Goal: Transaction & Acquisition: Purchase product/service

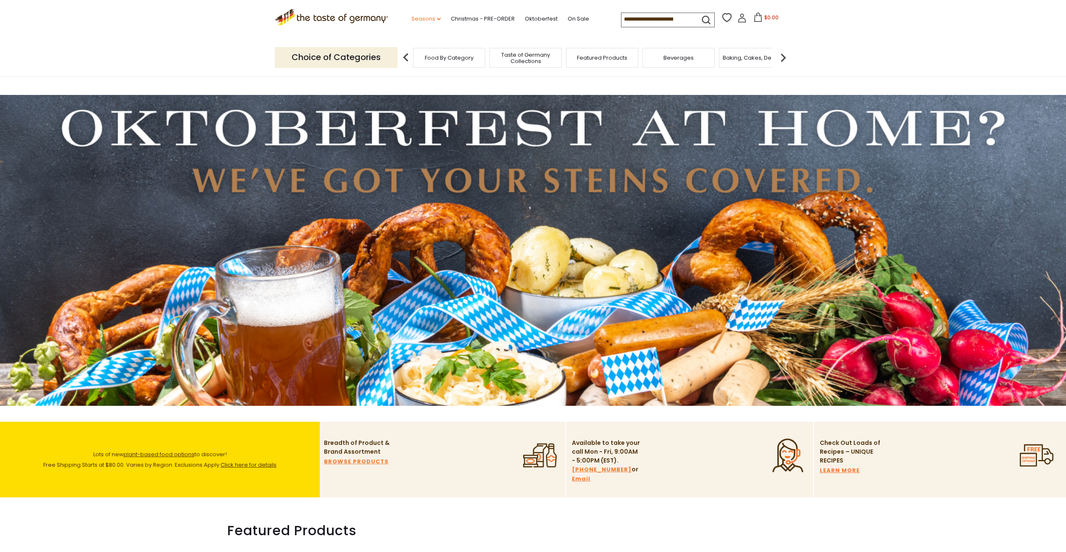
click at [437, 18] on icon "dropdown_arrow" at bounding box center [439, 19] width 4 height 3
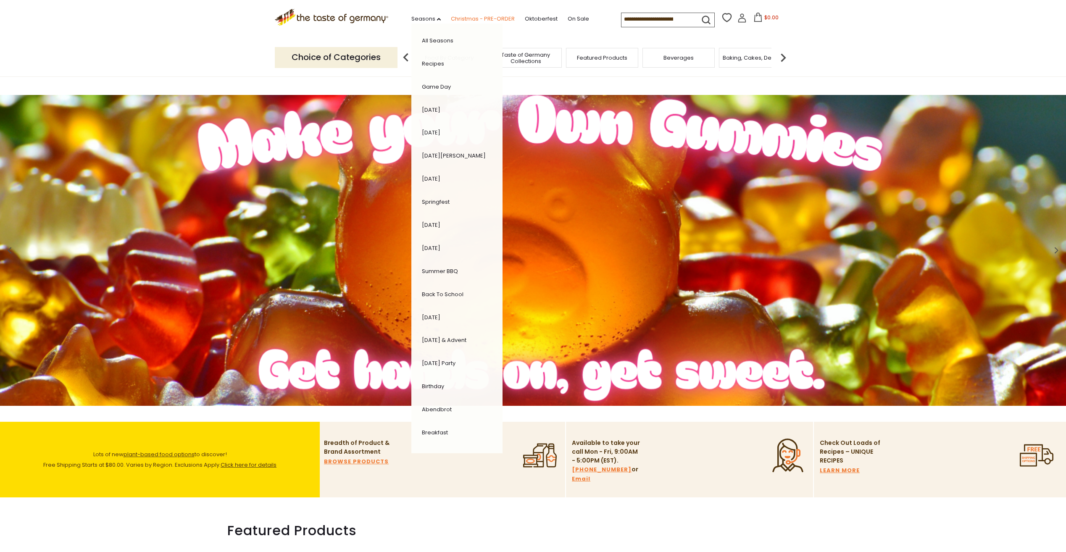
click at [466, 18] on link "Christmas - PRE-ORDER" at bounding box center [483, 18] width 64 height 9
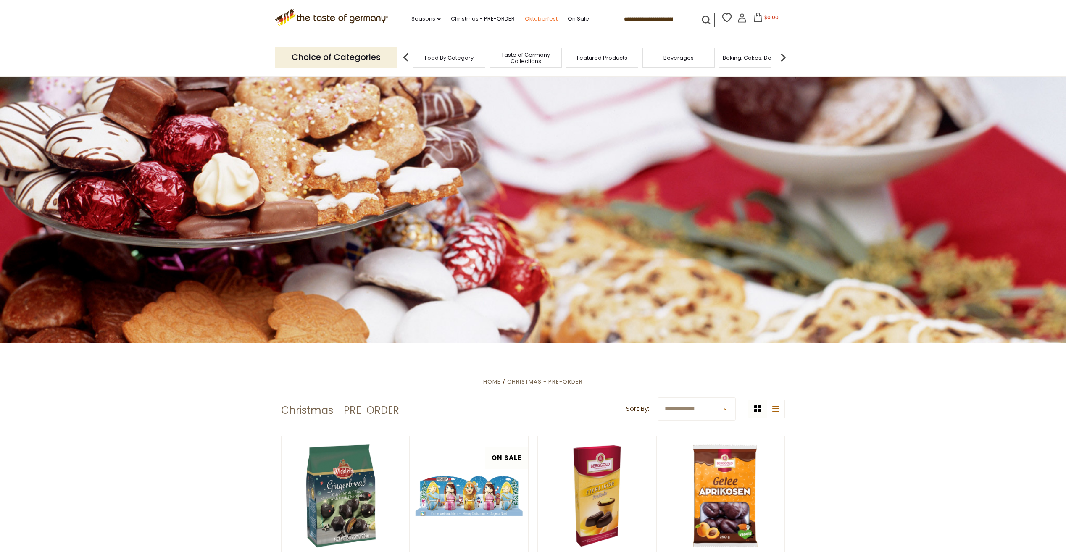
click at [539, 18] on link "Oktoberfest" at bounding box center [541, 18] width 33 height 9
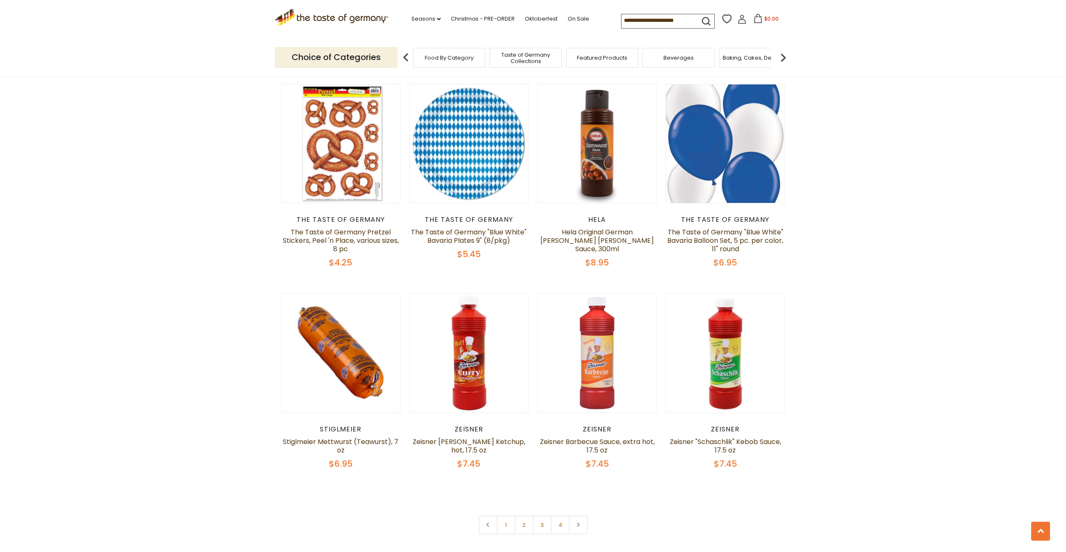
scroll to position [1848, 0]
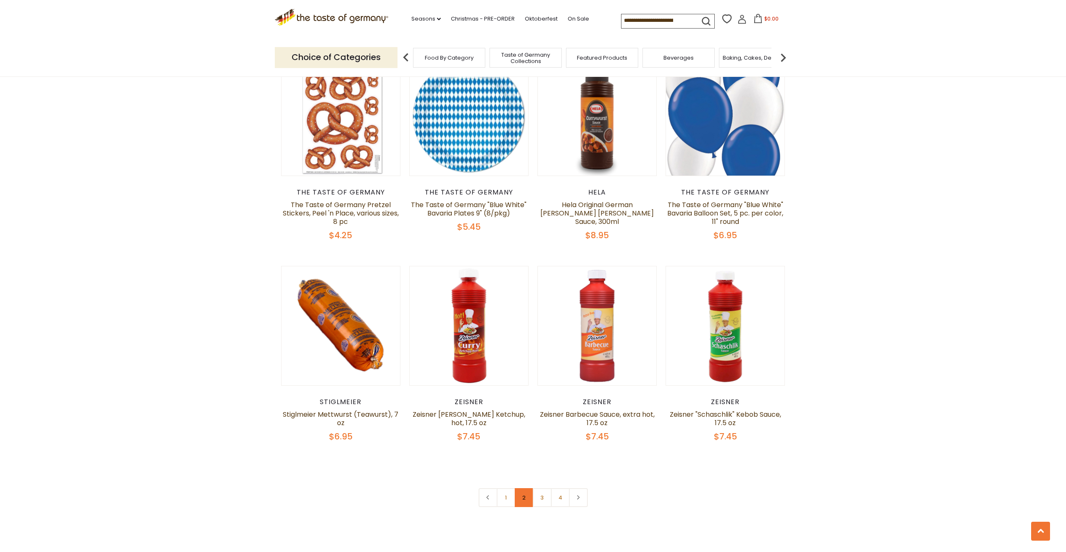
click at [523, 488] on link "2" at bounding box center [524, 497] width 19 height 19
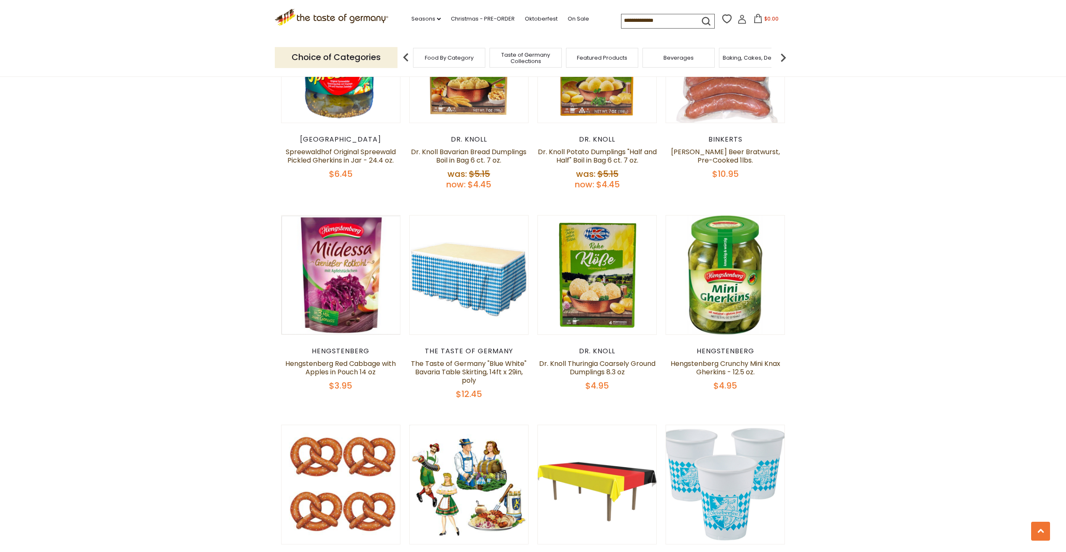
scroll to position [1280, 0]
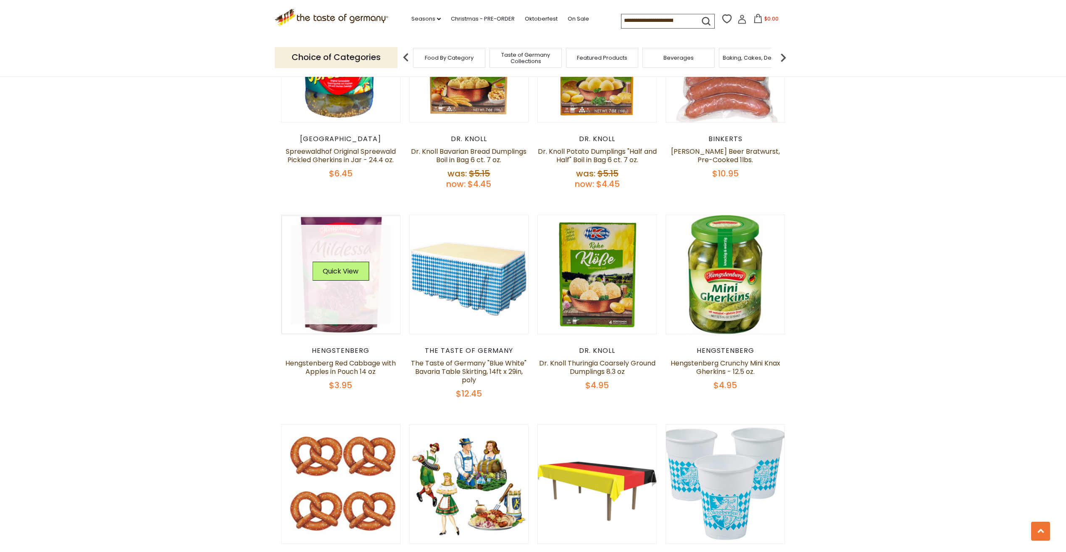
click at [338, 262] on div "Quick View" at bounding box center [340, 274] width 57 height 25
click at [341, 262] on button "Quick View" at bounding box center [340, 271] width 57 height 19
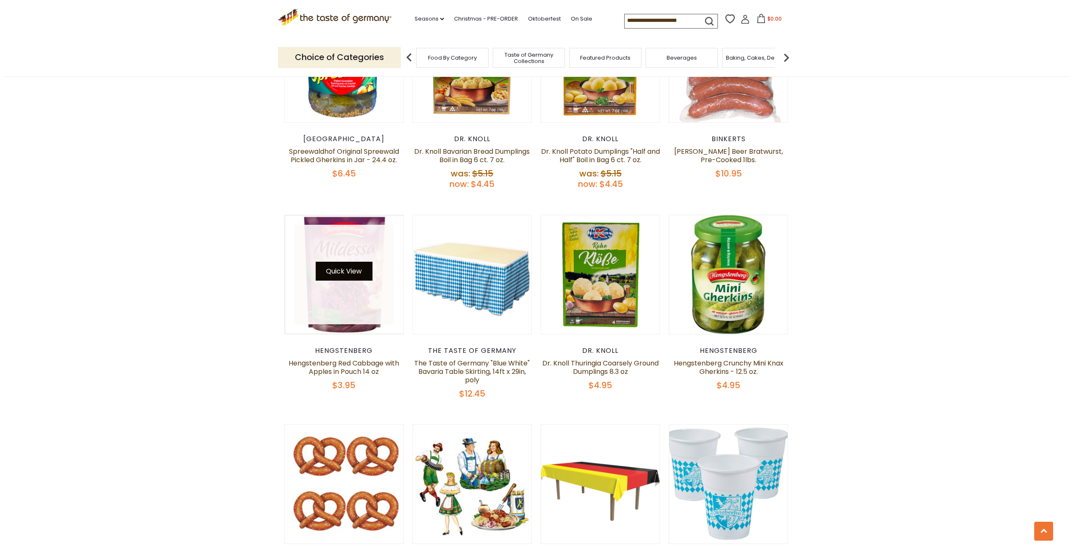
scroll to position [1281, 0]
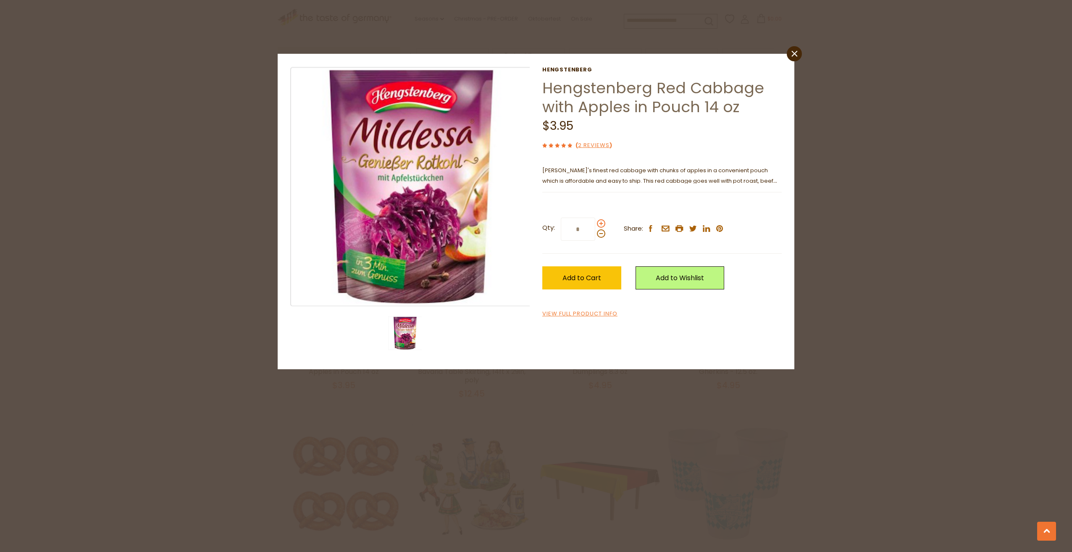
click at [600, 223] on span at bounding box center [601, 223] width 8 height 8
click at [595, 223] on input "*" at bounding box center [578, 229] width 34 height 23
click at [600, 223] on span at bounding box center [601, 223] width 8 height 8
click at [595, 223] on input "*" at bounding box center [578, 229] width 34 height 23
type input "*"
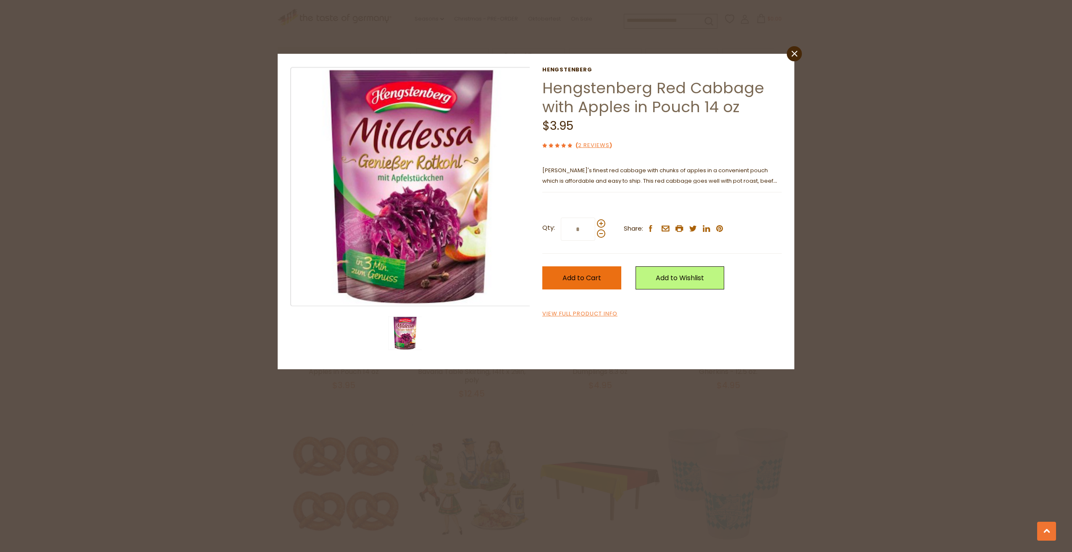
click at [581, 279] on span "Add to Cart" at bounding box center [581, 278] width 39 height 10
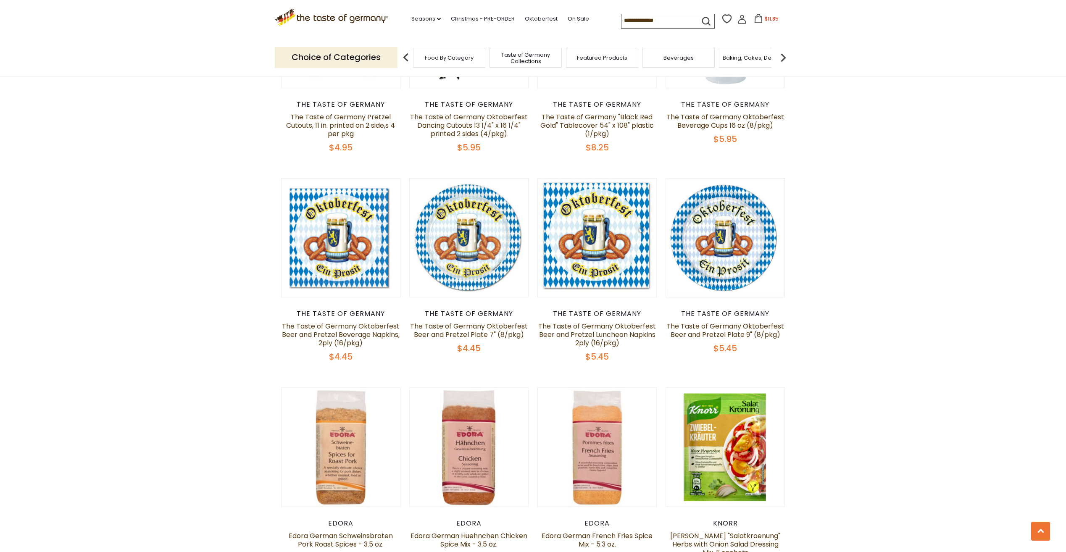
scroll to position [1868, 0]
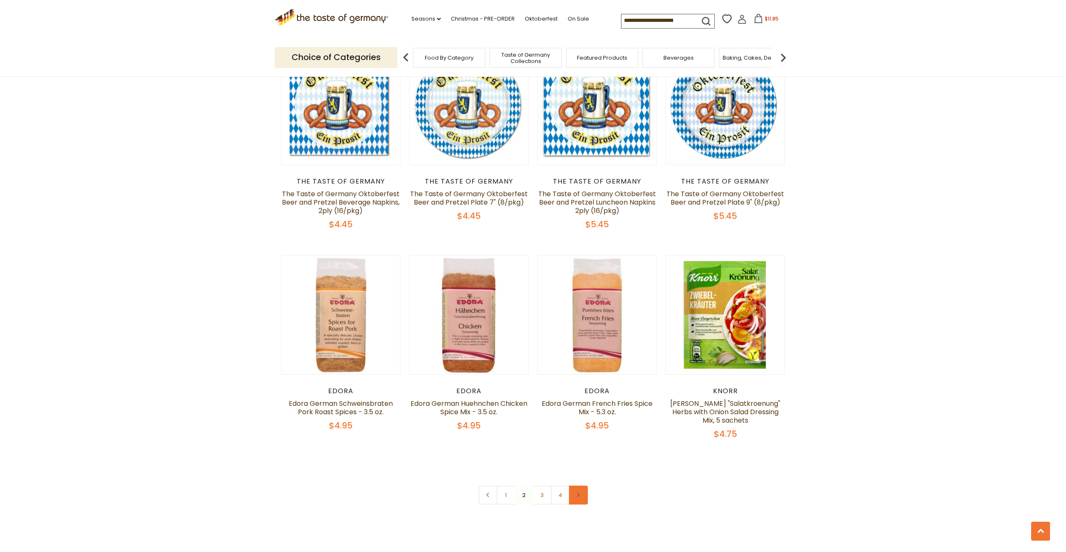
click at [577, 493] on icon at bounding box center [577, 495] width 5 height 4
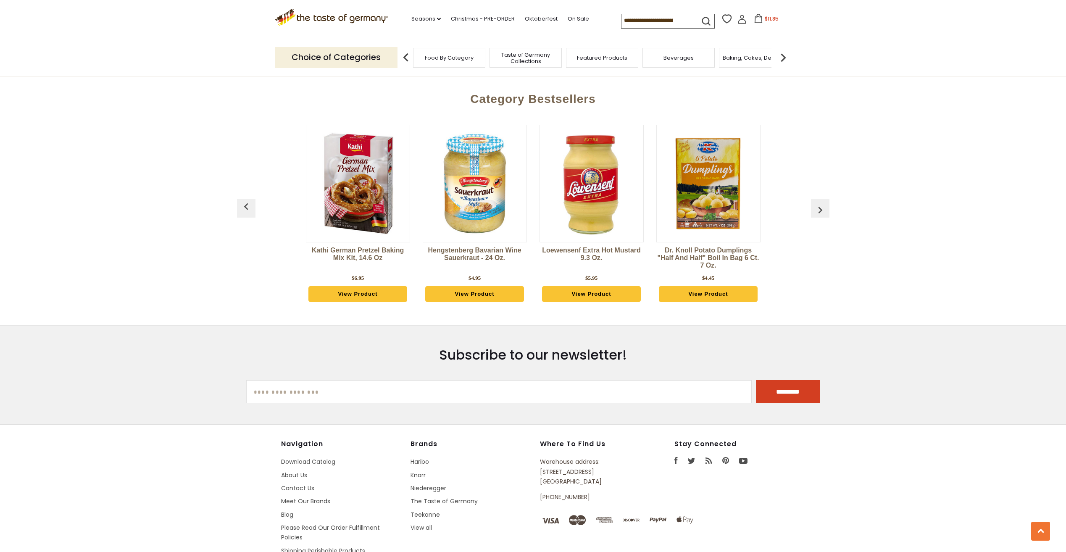
scroll to position [2226, 0]
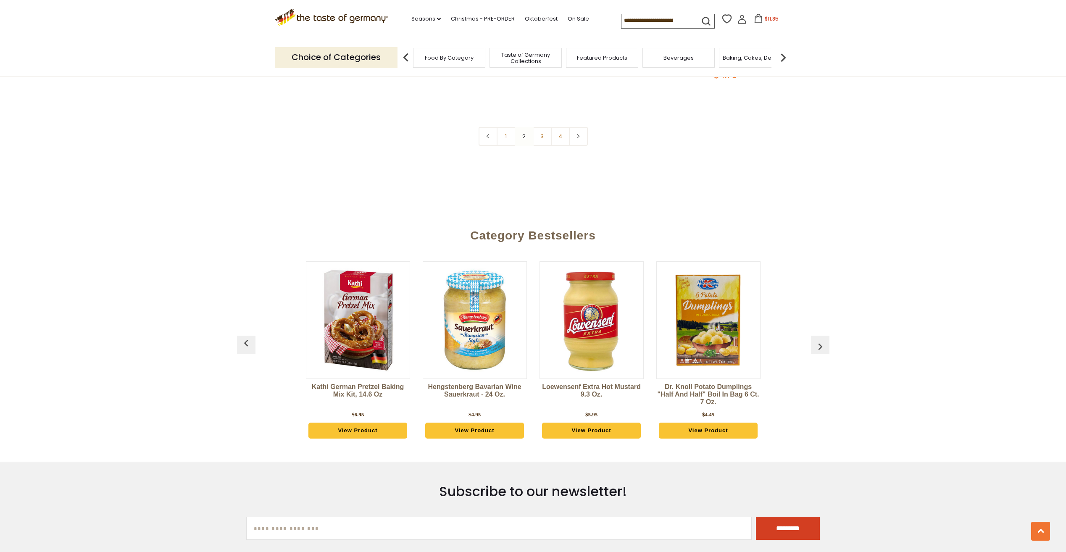
click at [542, 127] on link "3" at bounding box center [542, 136] width 19 height 19
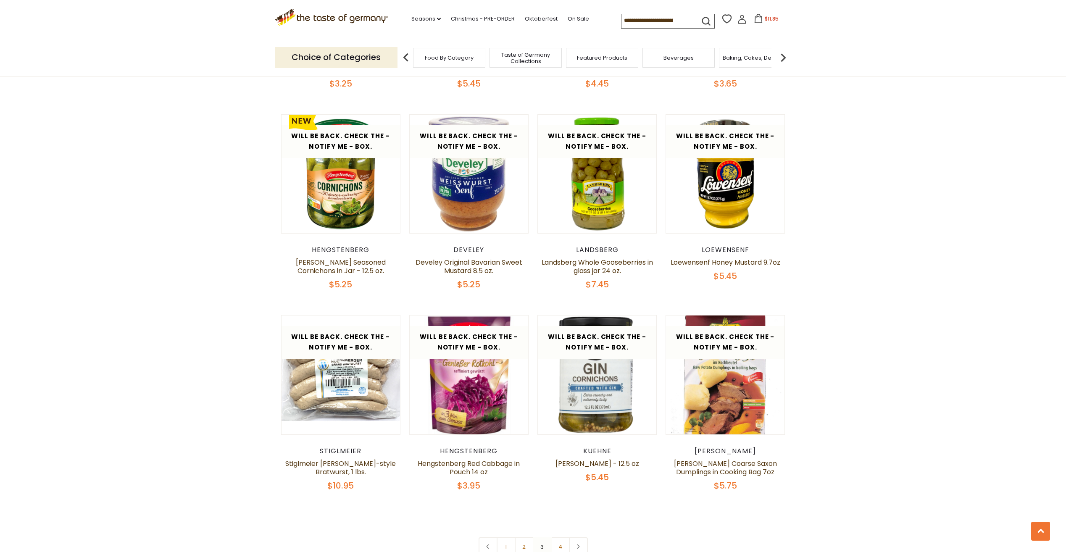
scroll to position [1868, 0]
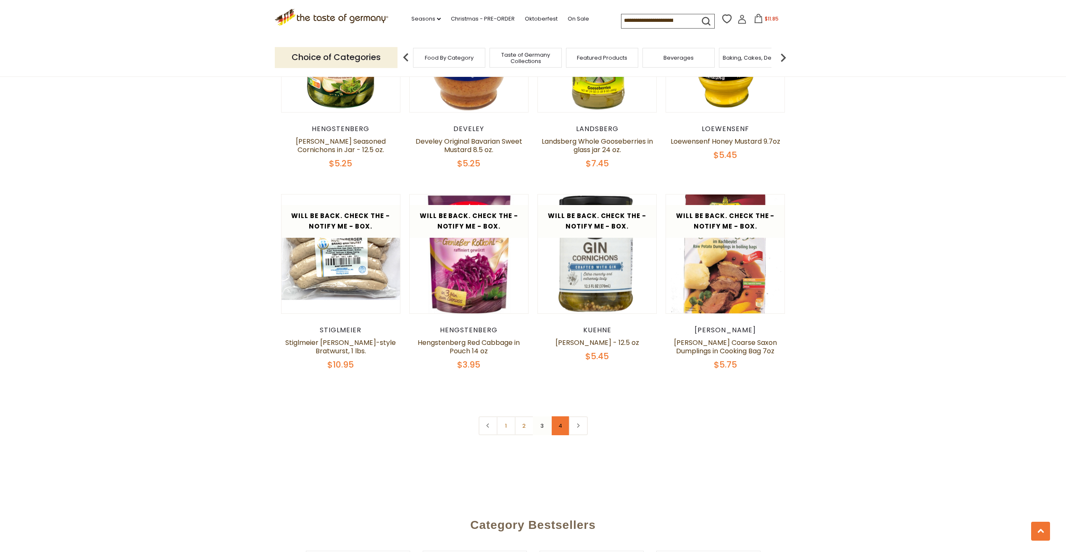
click at [563, 416] on link "4" at bounding box center [560, 425] width 19 height 19
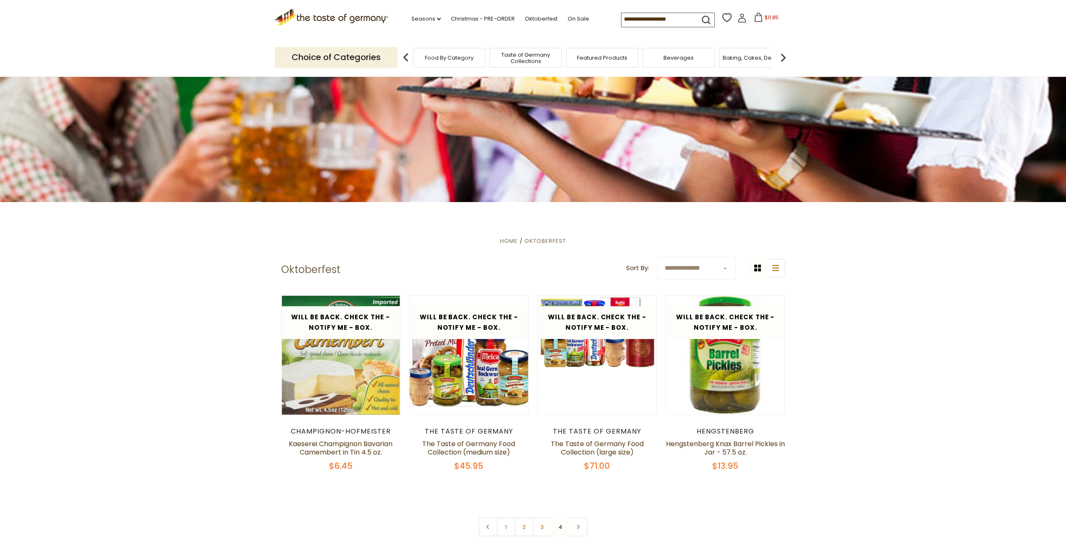
scroll to position [294, 0]
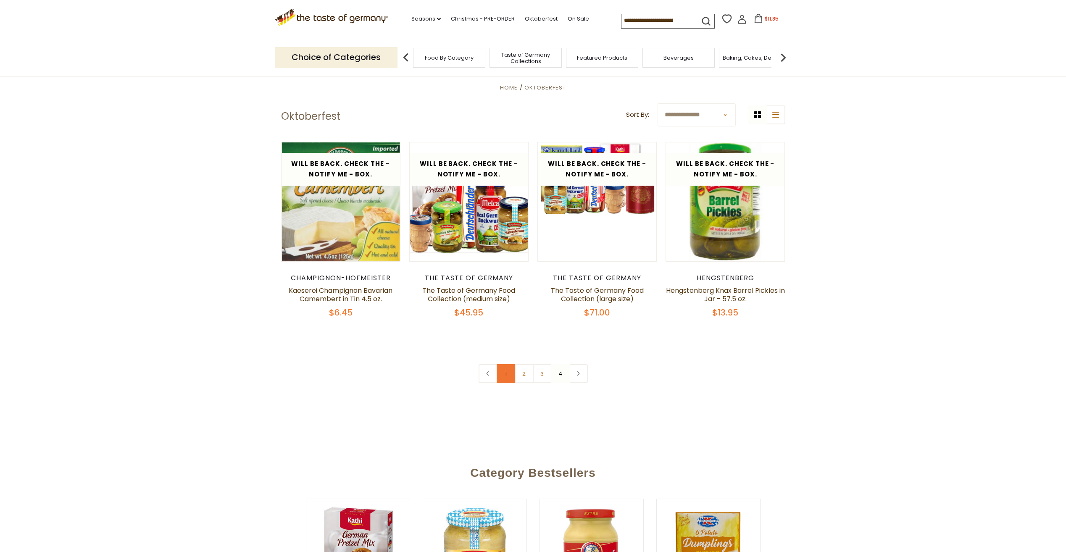
click at [505, 377] on link "1" at bounding box center [506, 373] width 19 height 19
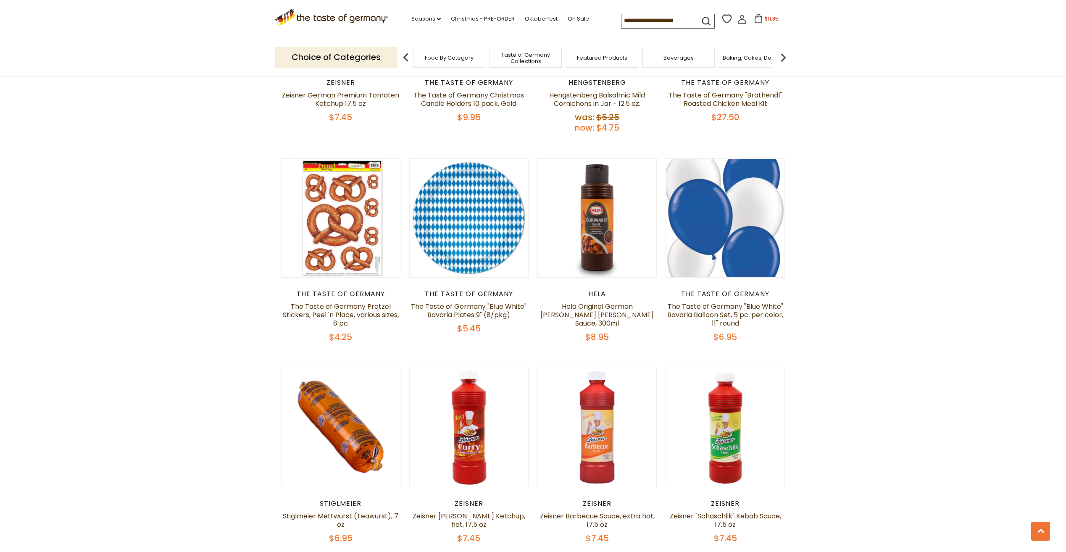
scroll to position [1868, 0]
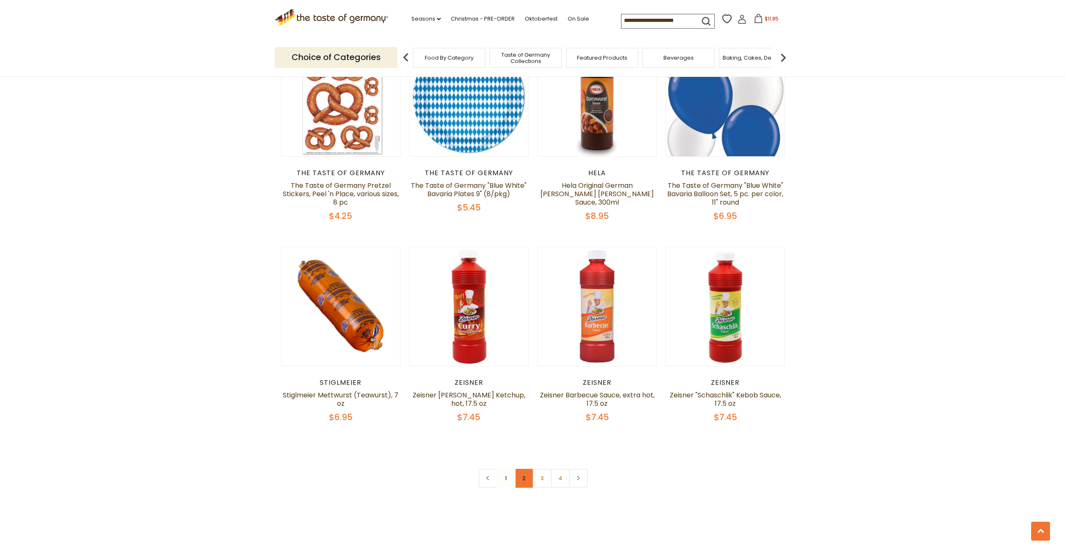
click at [524, 469] on link "2" at bounding box center [524, 478] width 19 height 19
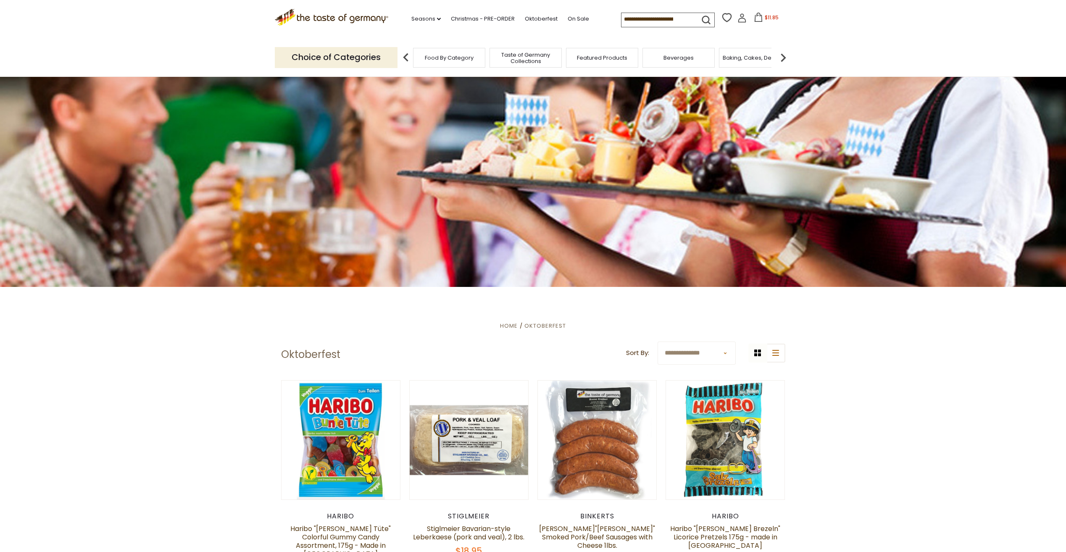
scroll to position [0, 0]
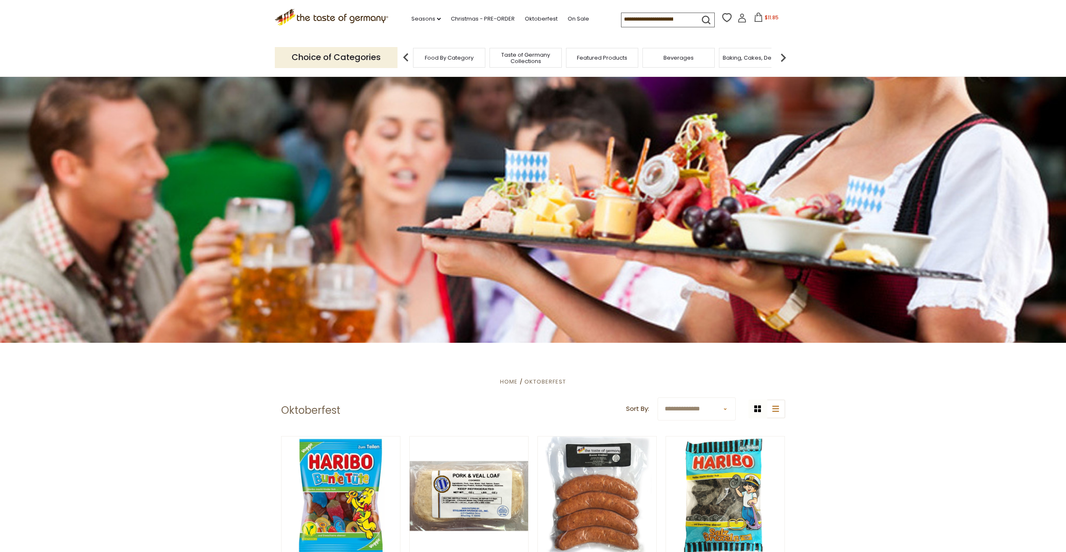
click at [462, 59] on span "Food By Category" at bounding box center [449, 58] width 49 height 6
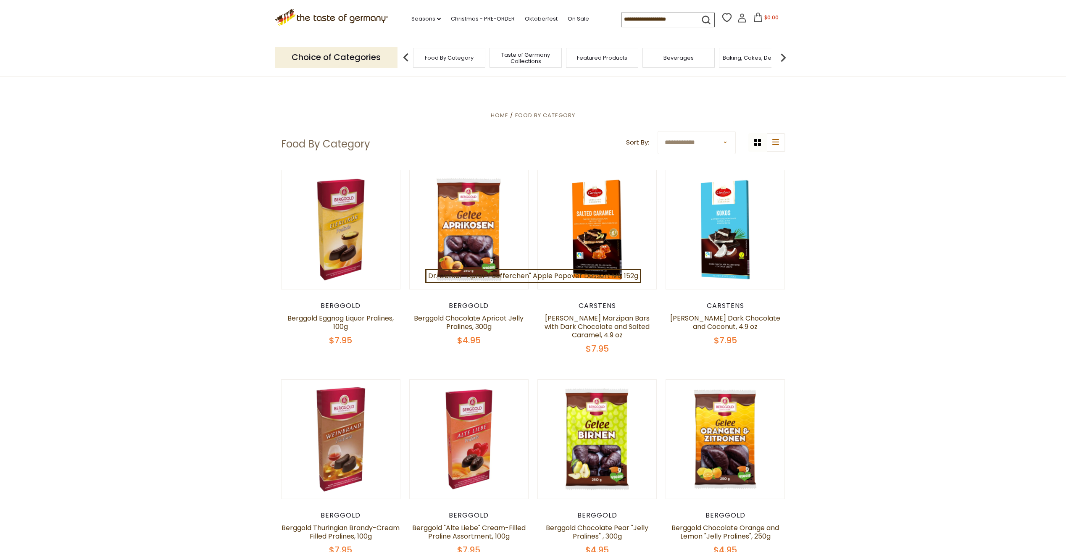
click at [332, 57] on p "Choice of Categories" at bounding box center [336, 57] width 123 height 21
click at [586, 56] on span "Featured Products" at bounding box center [602, 58] width 50 height 6
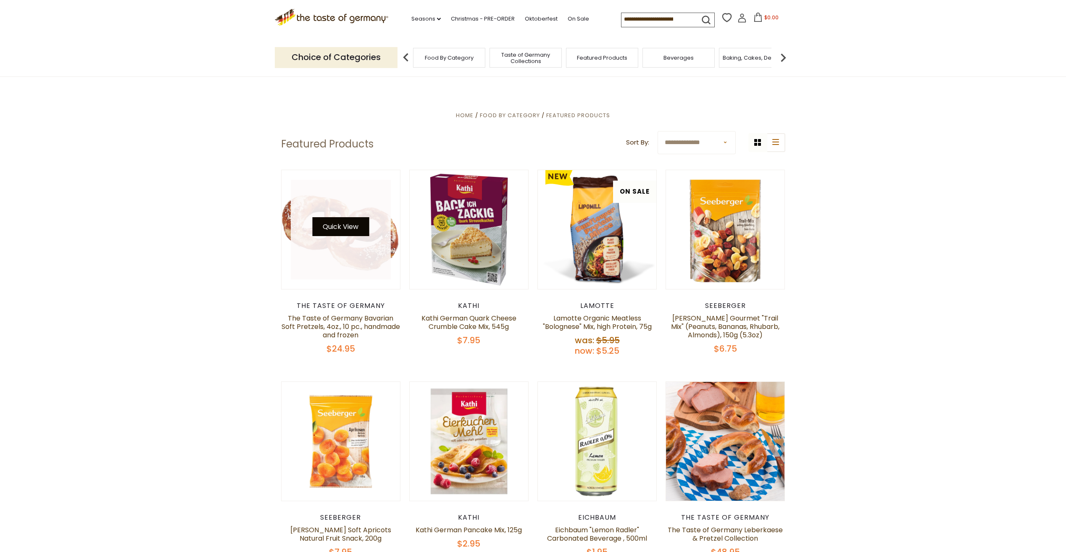
click at [355, 226] on button "Quick View" at bounding box center [340, 226] width 57 height 19
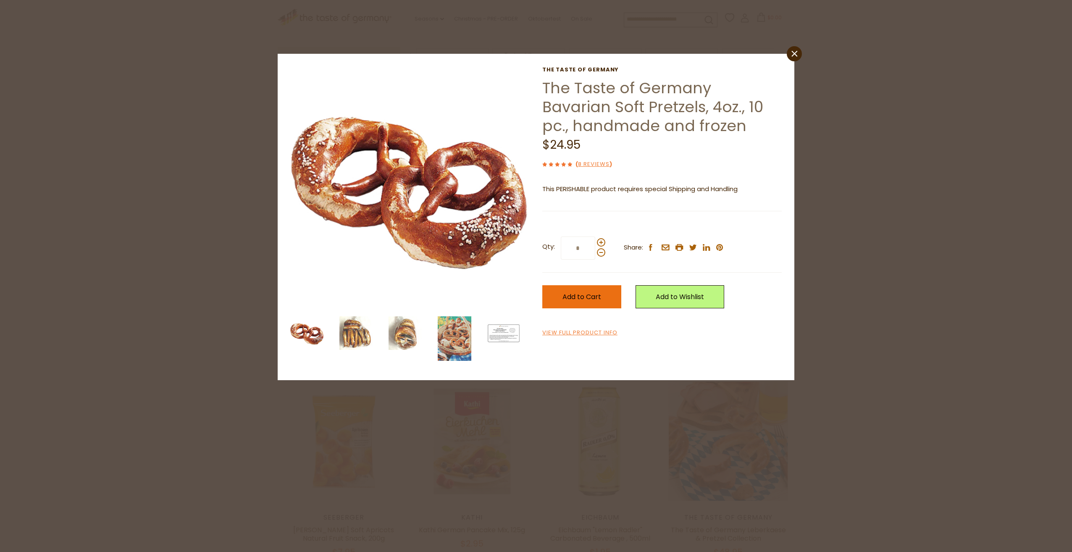
click at [586, 298] on span "Add to Cart" at bounding box center [581, 297] width 39 height 10
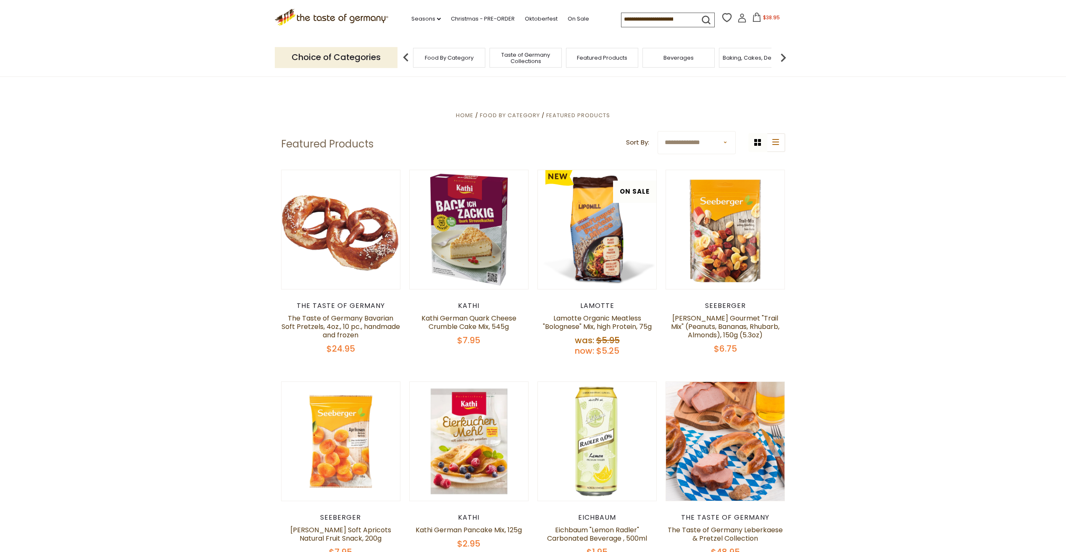
click at [783, 56] on img at bounding box center [783, 57] width 17 height 17
click at [652, 63] on div "Baking, Cakes, Desserts" at bounding box center [643, 58] width 72 height 20
click at [720, 62] on div "Breads" at bounding box center [720, 58] width 72 height 20
click at [720, 55] on span "Breads" at bounding box center [720, 58] width 20 height 6
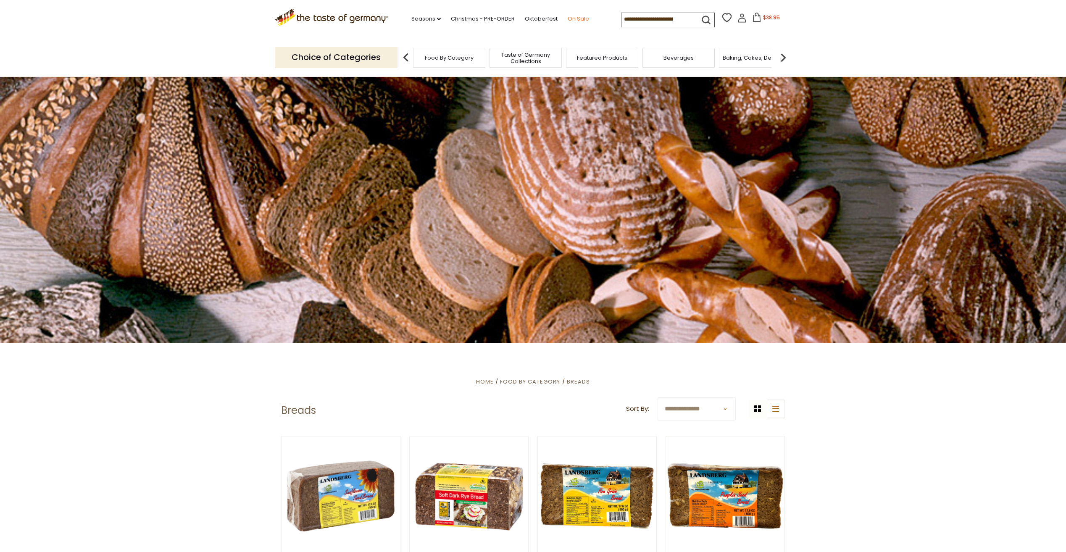
click at [576, 18] on link "On Sale" at bounding box center [578, 18] width 21 height 9
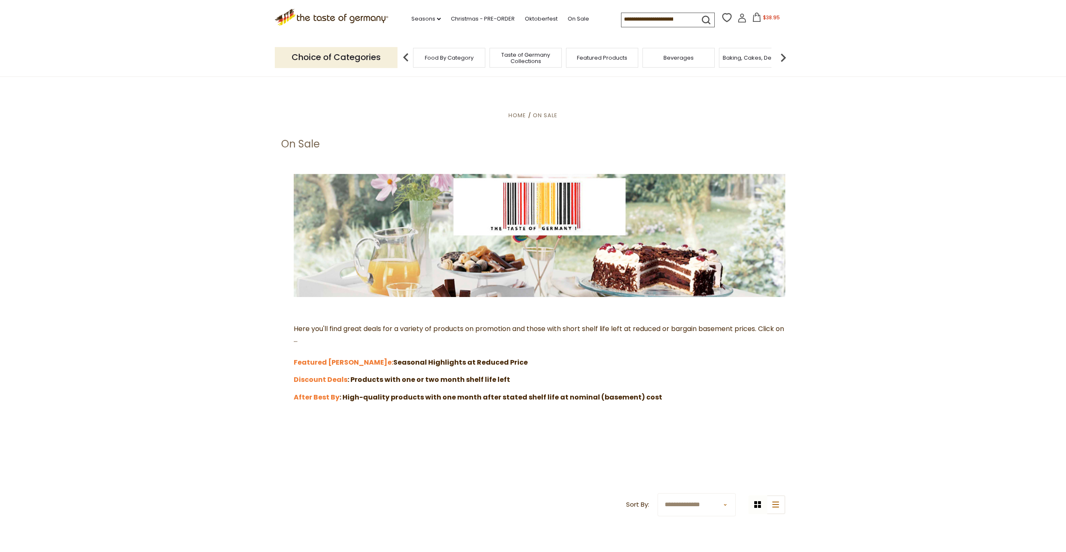
click at [404, 55] on img at bounding box center [405, 57] width 17 height 17
click at [525, 55] on span "Taste of Germany Collections" at bounding box center [525, 58] width 67 height 13
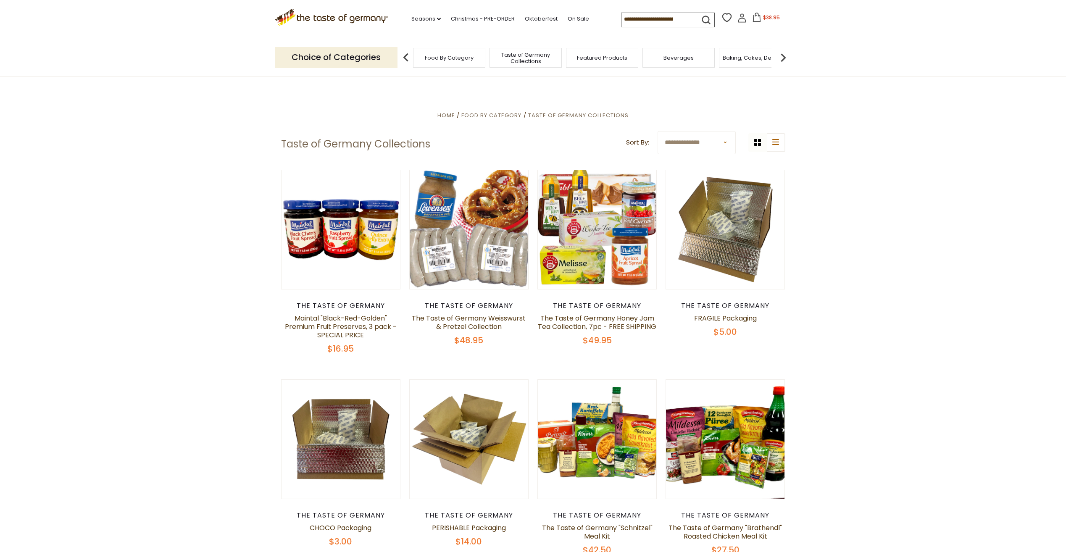
click at [785, 57] on img at bounding box center [783, 57] width 17 height 17
click at [783, 57] on img at bounding box center [783, 57] width 17 height 17
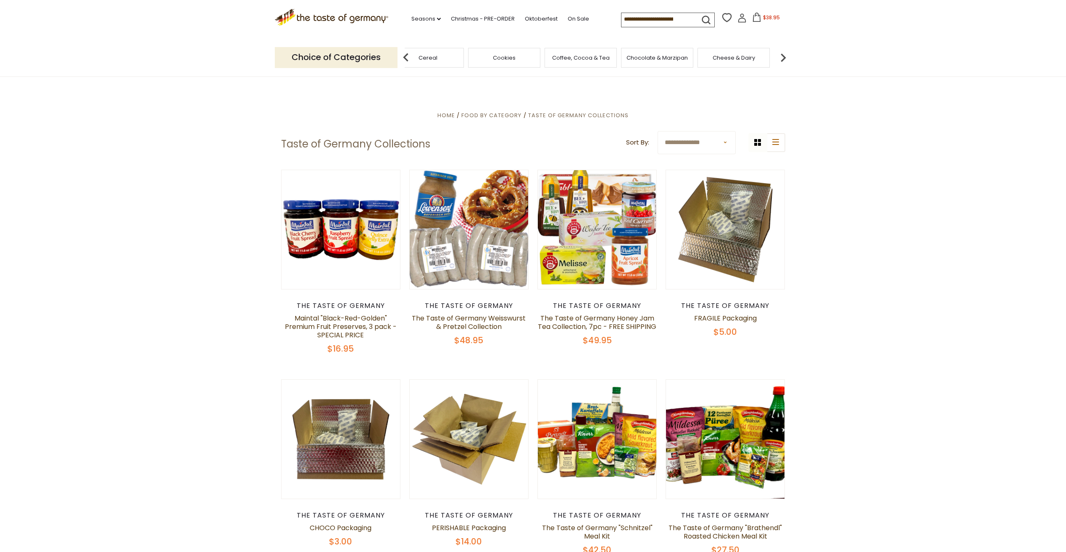
click at [783, 57] on img at bounding box center [783, 57] width 17 height 17
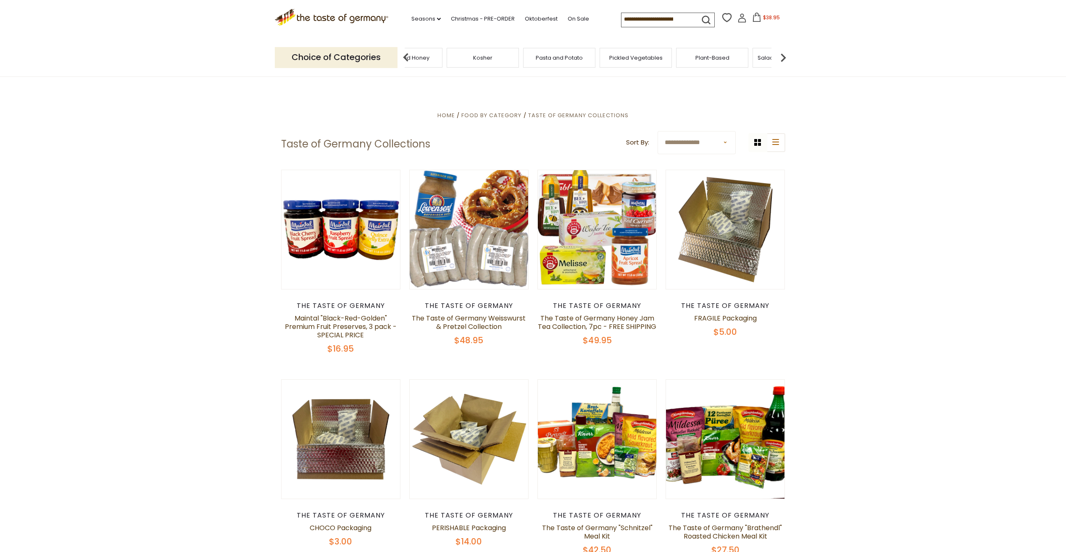
click at [783, 57] on img at bounding box center [783, 57] width 17 height 17
click at [604, 55] on span "Sausages" at bounding box center [608, 58] width 28 height 6
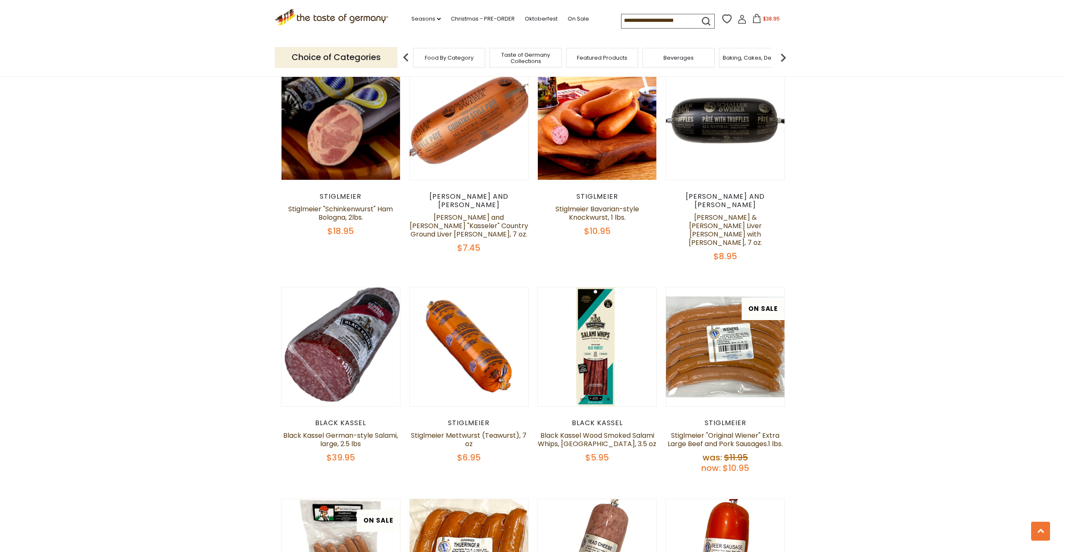
scroll to position [1176, 0]
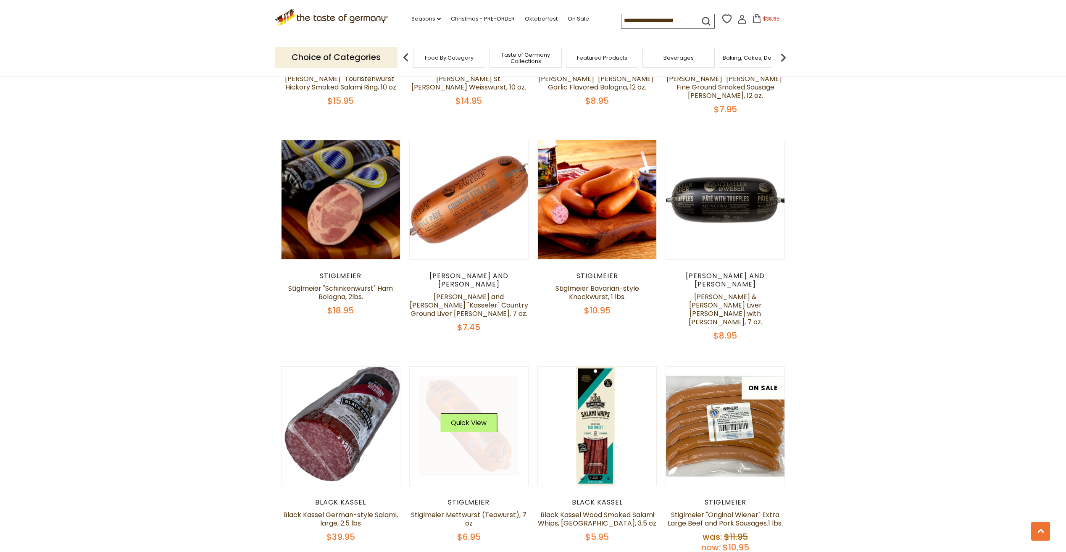
click at [470, 413] on div "Quick View" at bounding box center [468, 425] width 57 height 25
click at [468, 413] on button "Quick View" at bounding box center [468, 422] width 57 height 19
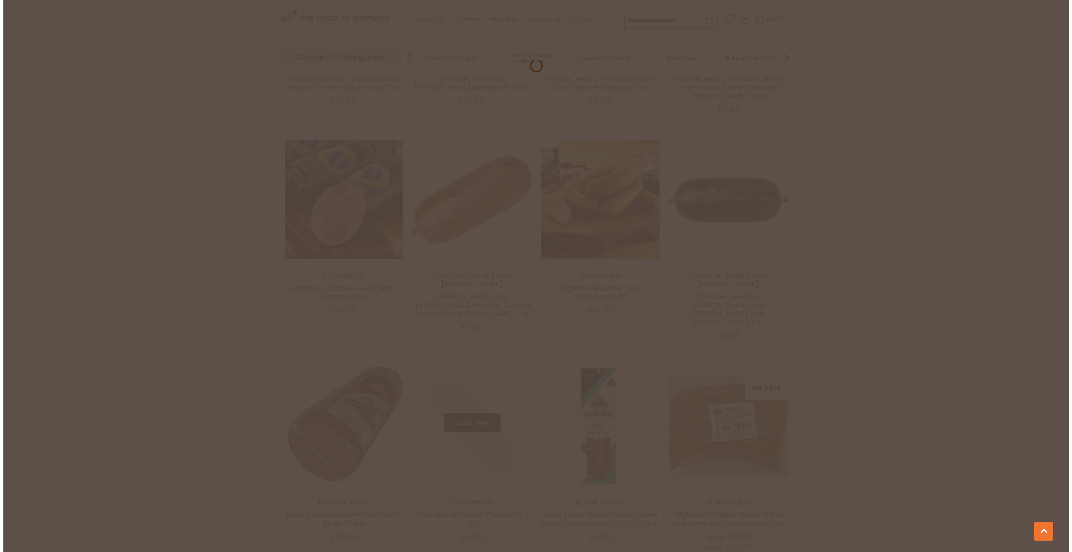
scroll to position [1178, 0]
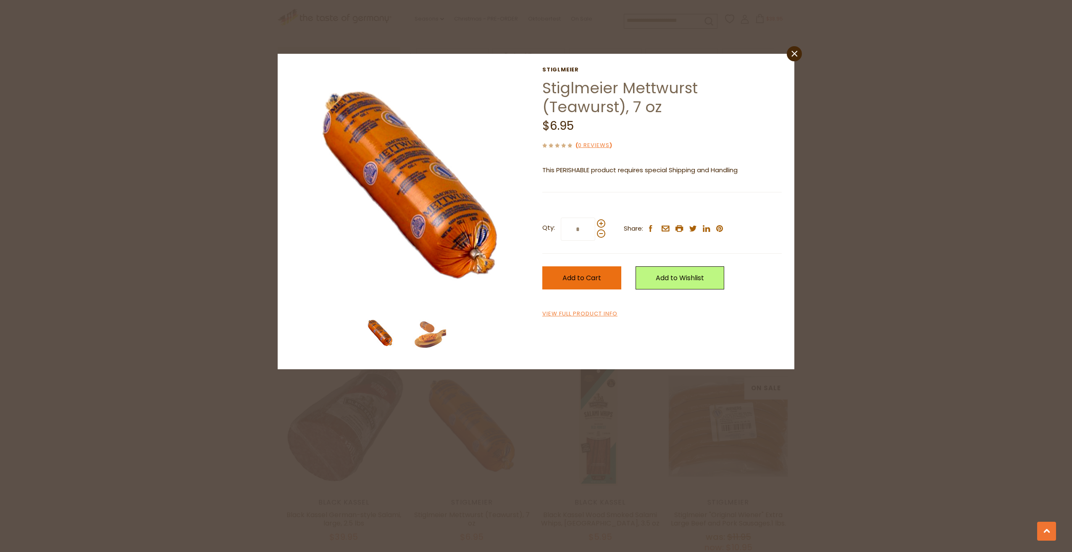
click at [593, 276] on span "Add to Cart" at bounding box center [581, 278] width 39 height 10
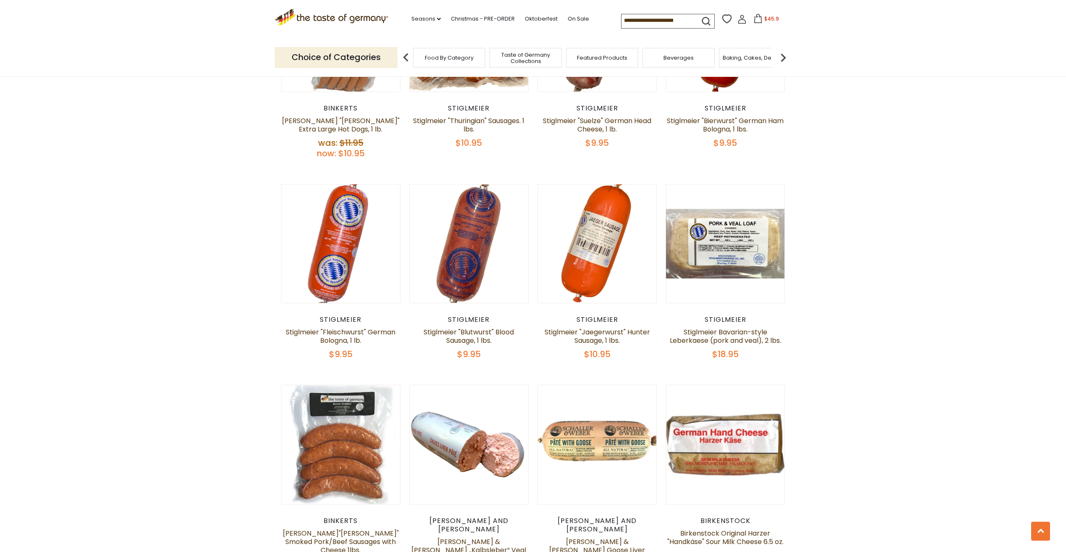
scroll to position [1890, 0]
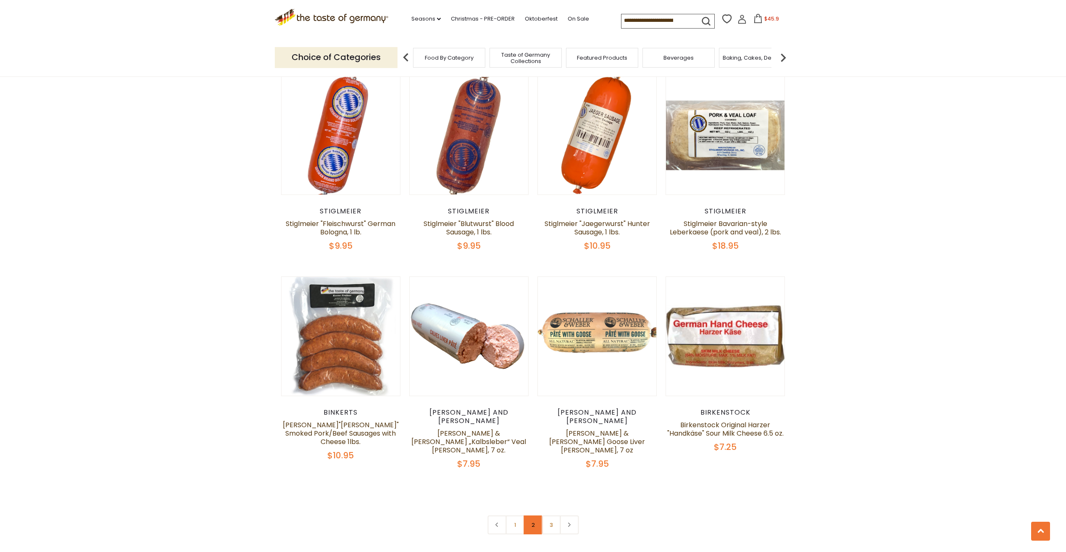
click at [533, 515] on link "2" at bounding box center [532, 524] width 19 height 19
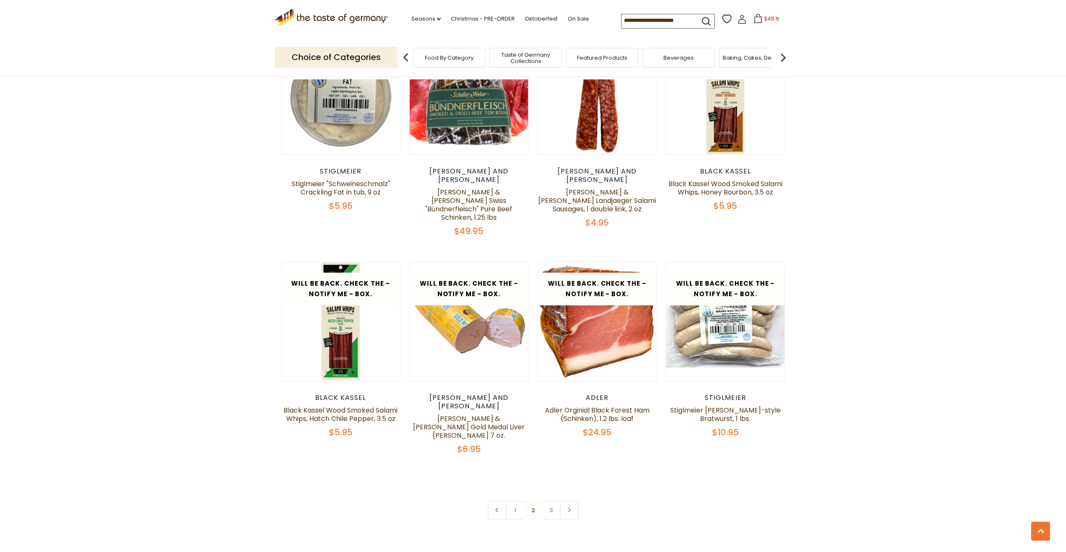
scroll to position [1868, 0]
click at [551, 500] on link "3" at bounding box center [550, 509] width 19 height 19
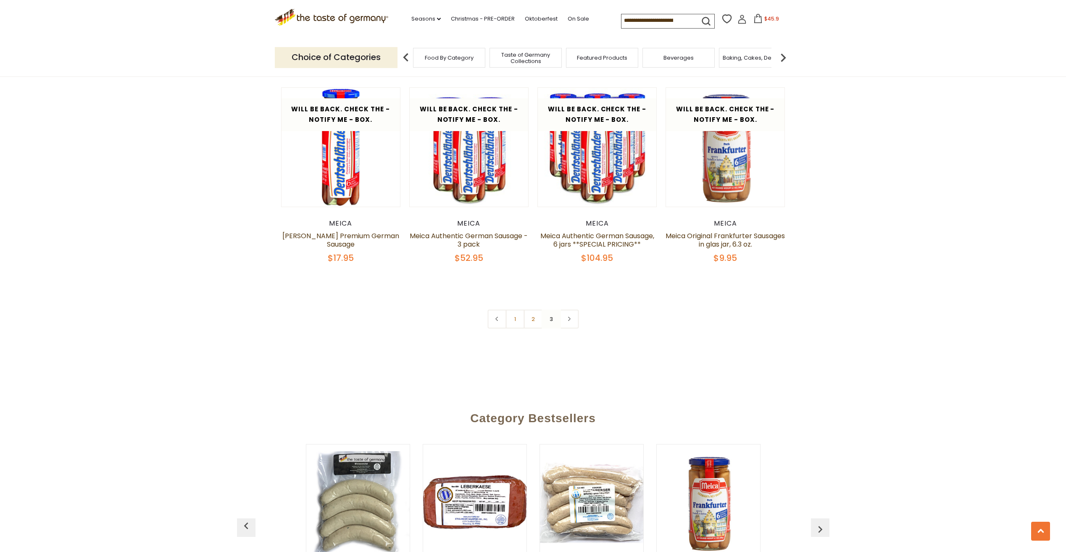
scroll to position [607, 0]
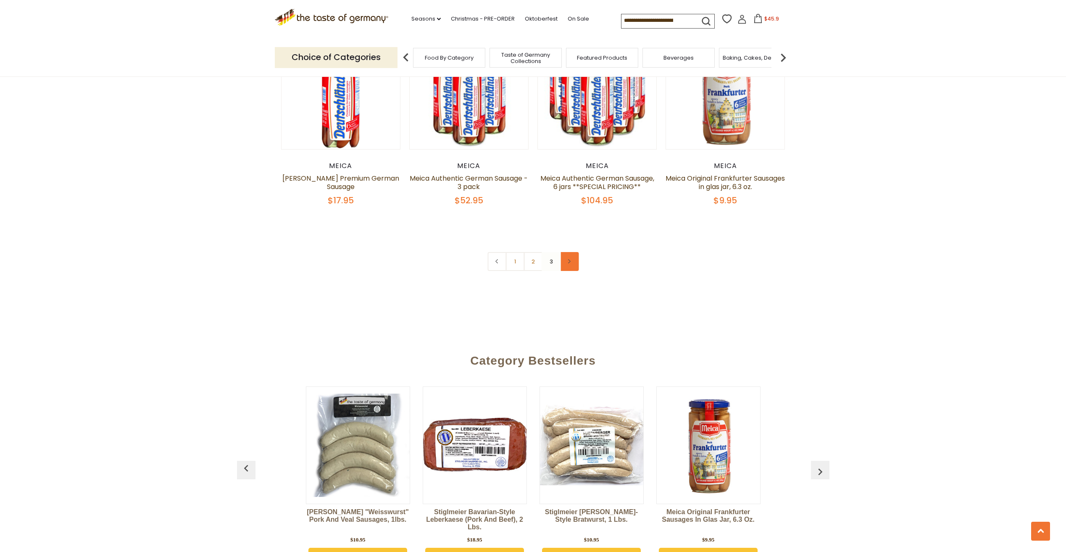
click at [568, 262] on icon at bounding box center [569, 261] width 5 height 4
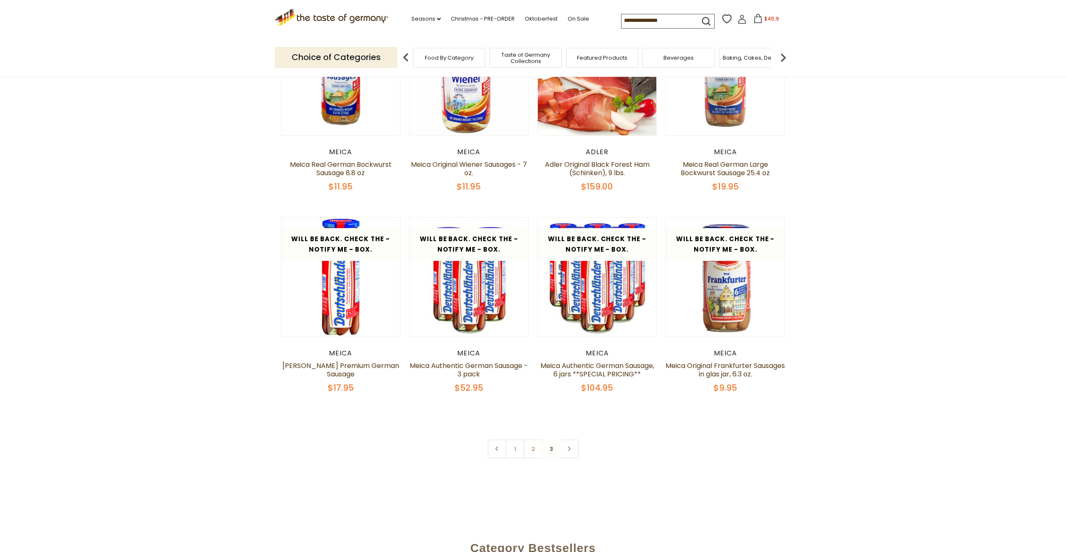
scroll to position [672, 0]
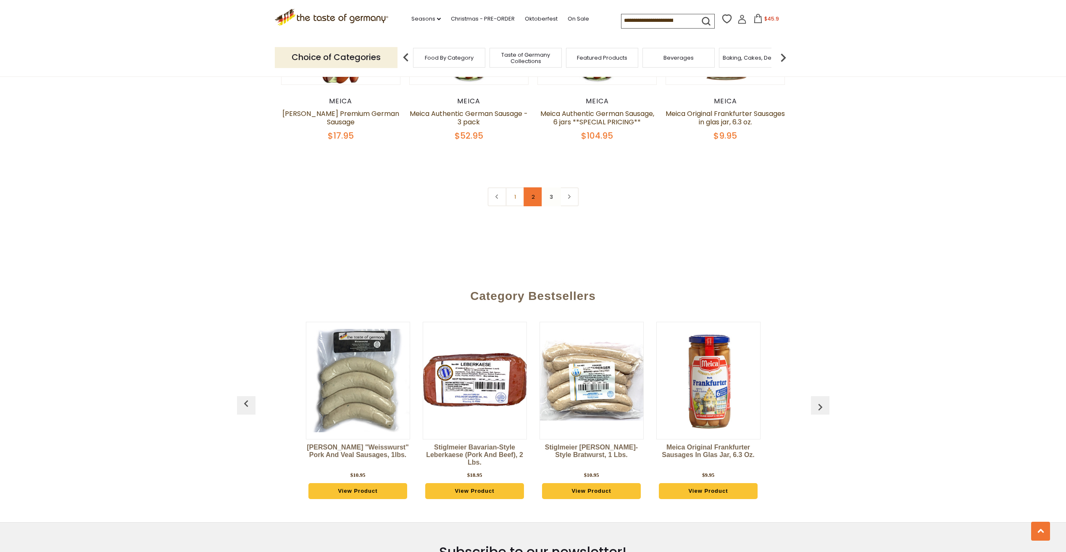
click at [534, 197] on link "2" at bounding box center [532, 196] width 19 height 19
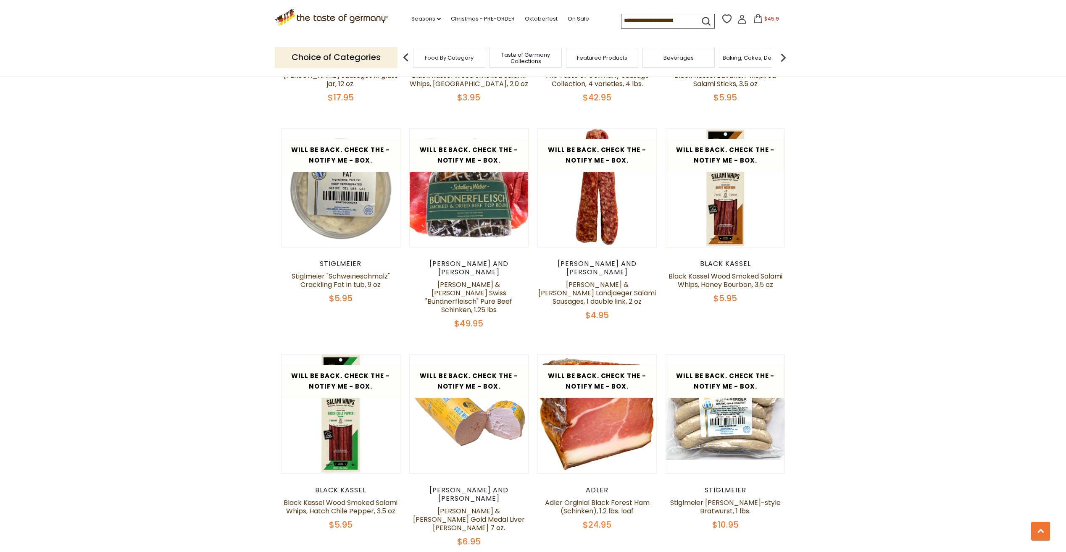
scroll to position [1868, 0]
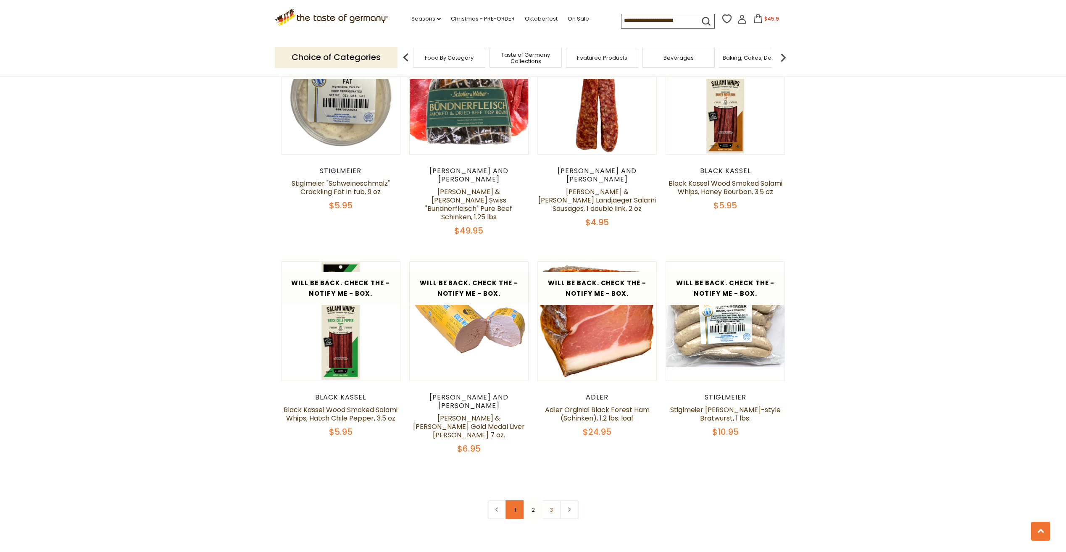
click at [513, 500] on link "1" at bounding box center [514, 509] width 19 height 19
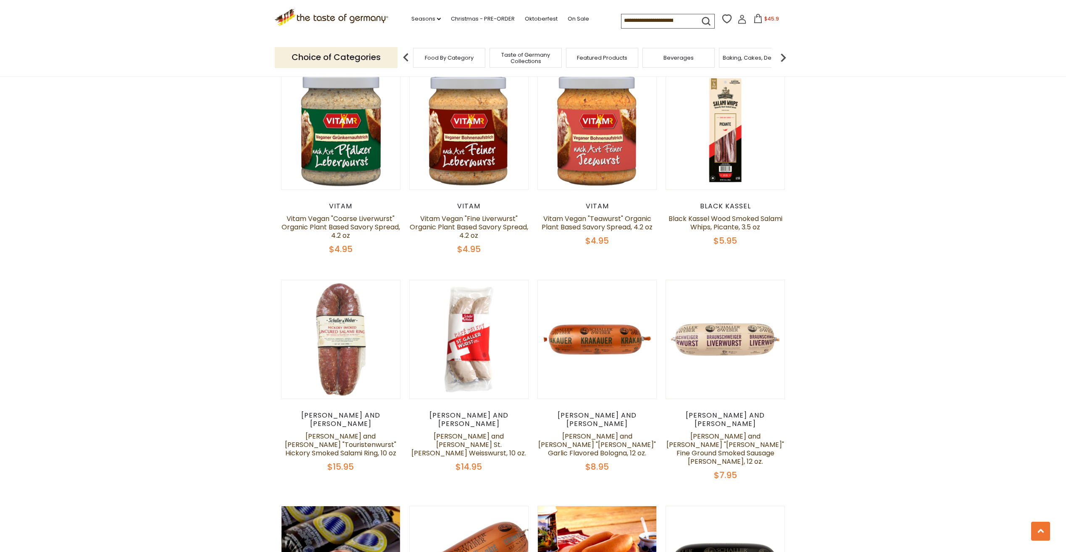
scroll to position [817, 0]
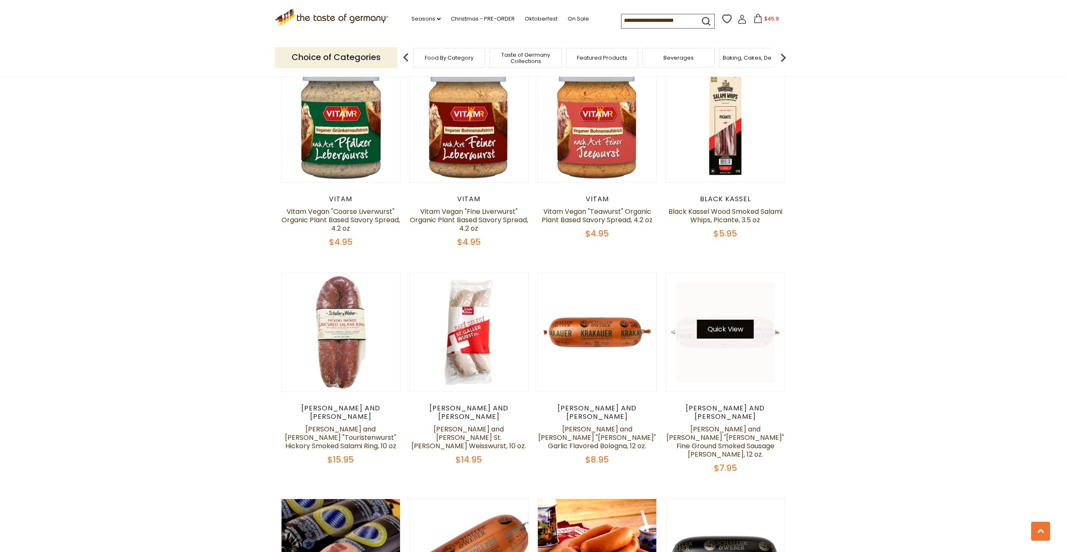
click at [733, 320] on button "Quick View" at bounding box center [725, 329] width 57 height 19
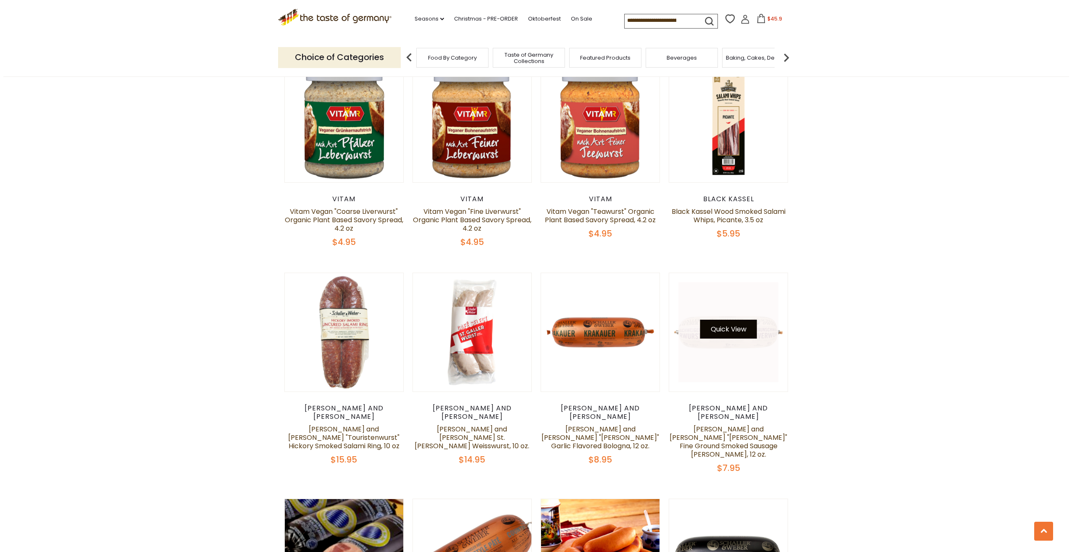
scroll to position [819, 0]
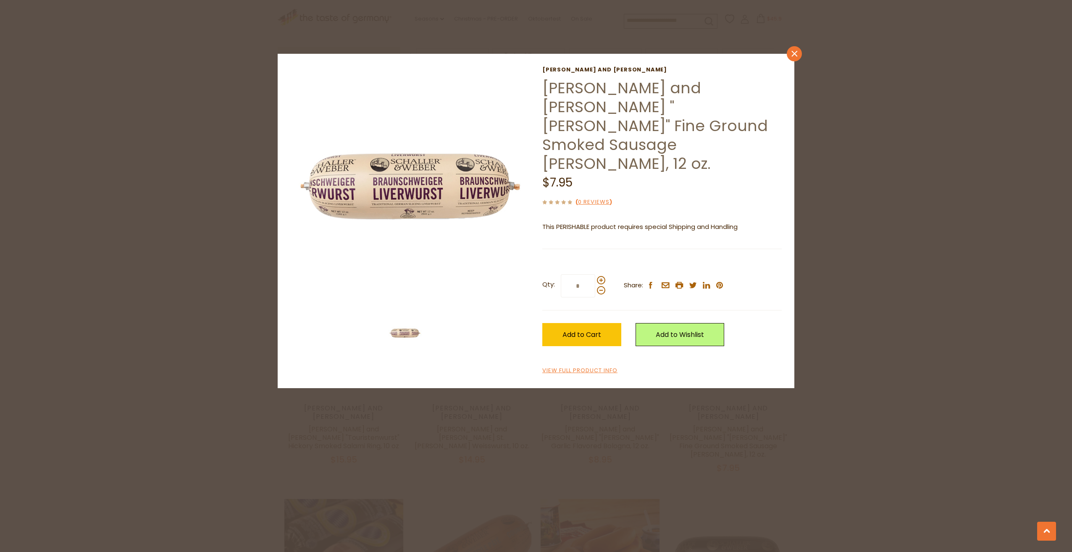
click at [796, 53] on icon "close" at bounding box center [794, 53] width 6 height 6
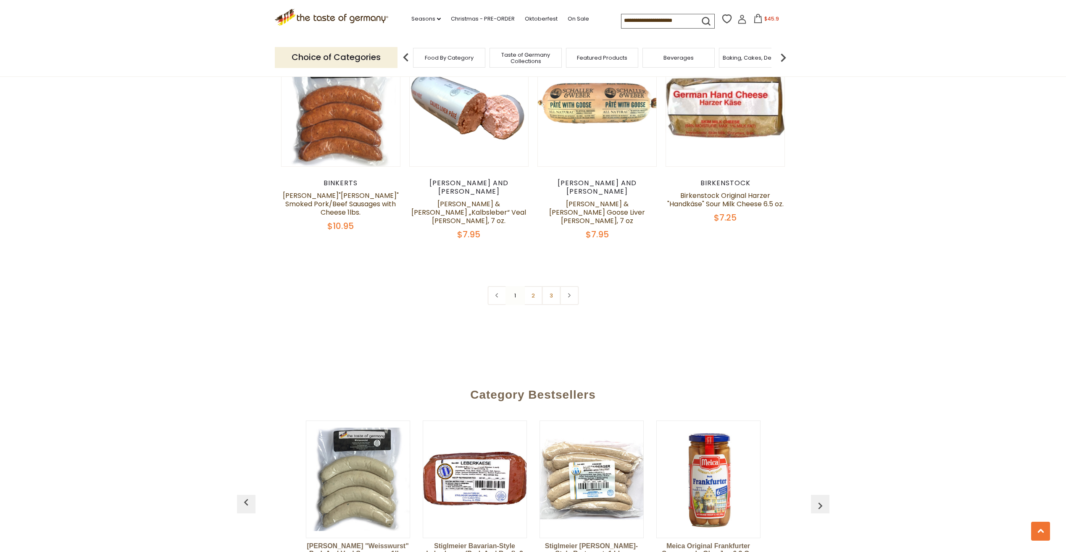
scroll to position [1910, 0]
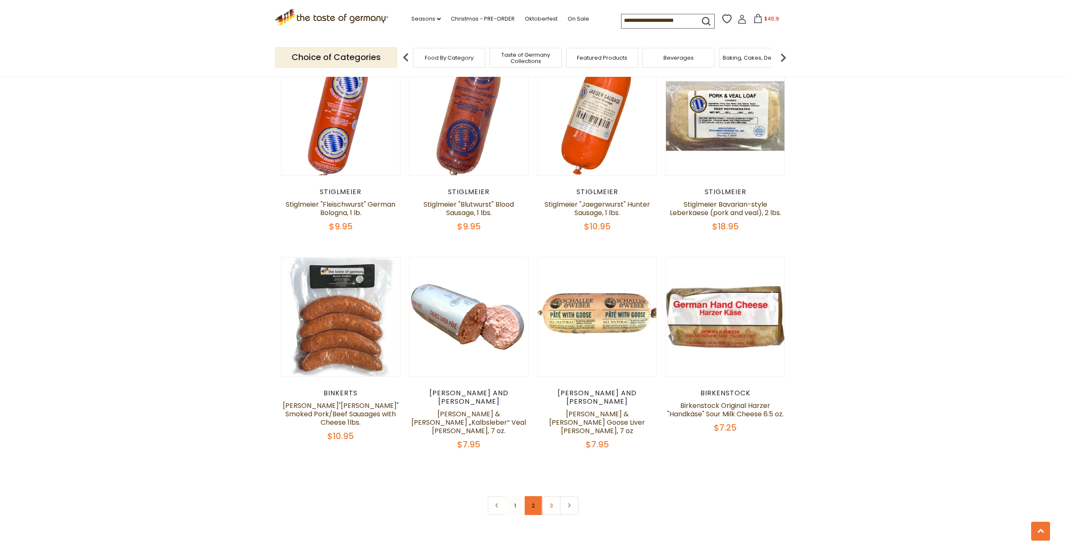
click at [533, 496] on link "2" at bounding box center [532, 505] width 19 height 19
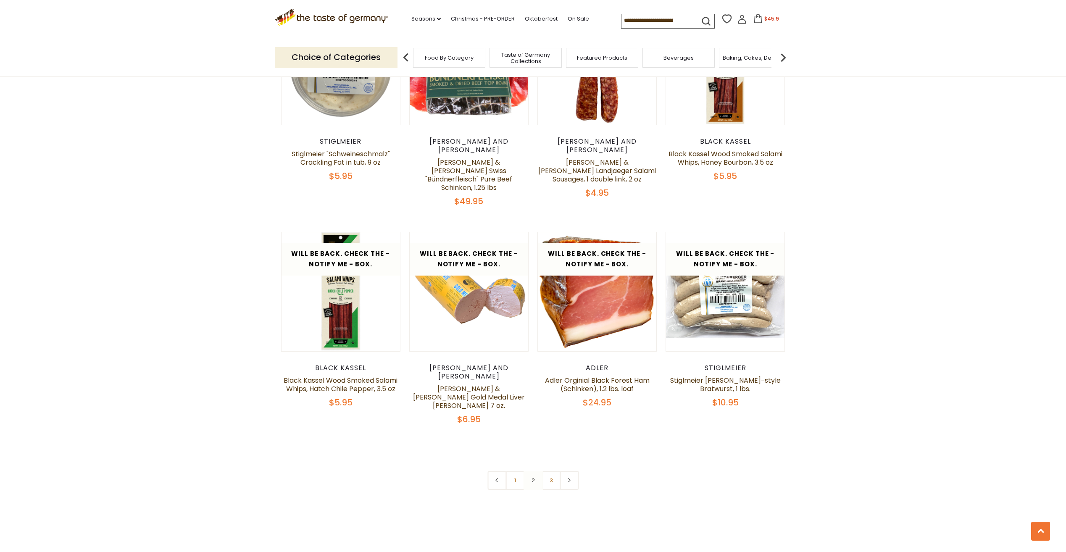
scroll to position [1994, 0]
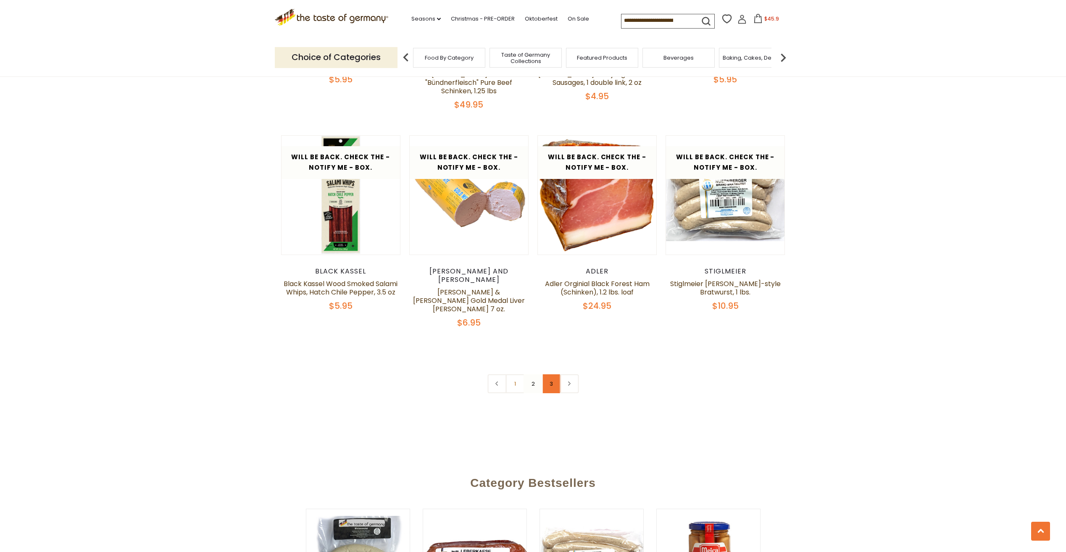
click at [550, 374] on link "3" at bounding box center [550, 383] width 19 height 19
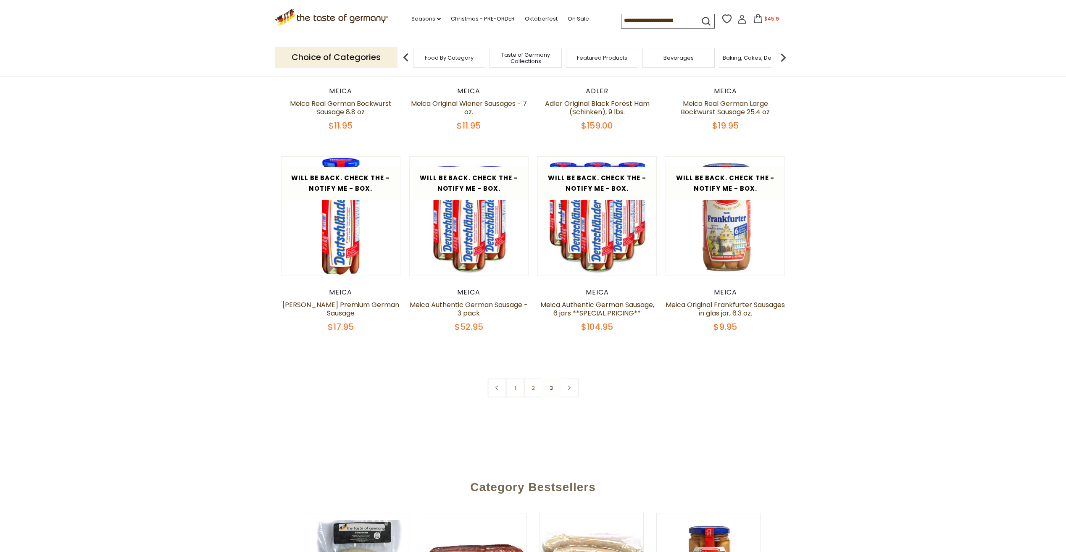
scroll to position [565, 0]
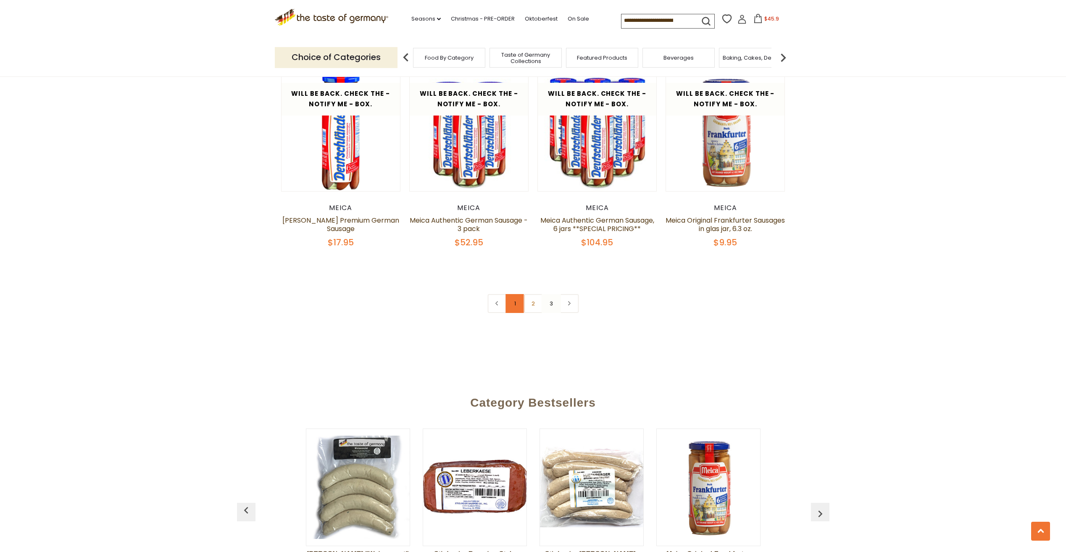
click at [513, 302] on link "1" at bounding box center [514, 303] width 19 height 19
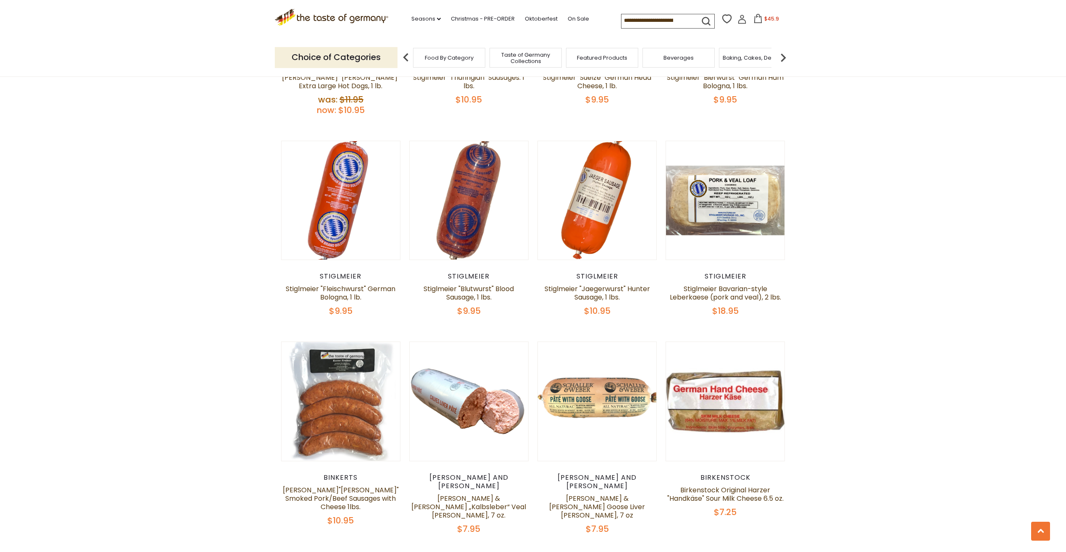
scroll to position [1826, 0]
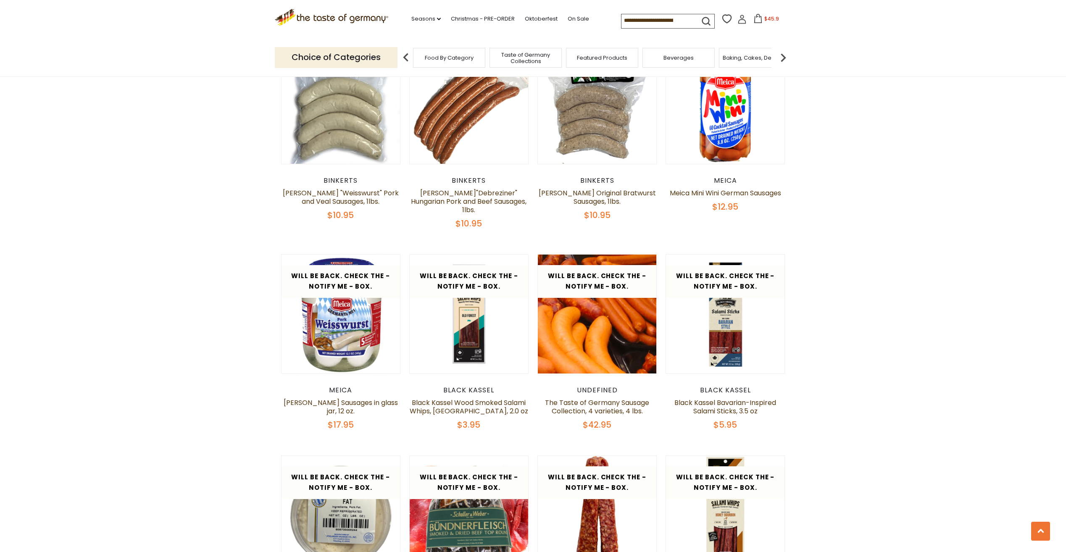
scroll to position [1742, 0]
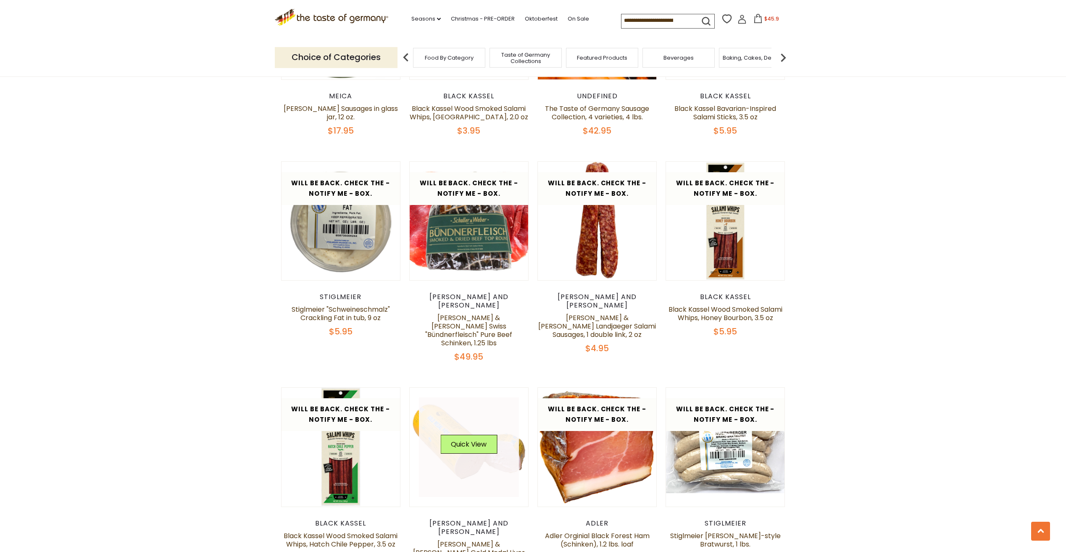
click at [470, 435] on div "Quick View" at bounding box center [468, 447] width 57 height 25
click at [471, 435] on button "Quick View" at bounding box center [468, 444] width 57 height 19
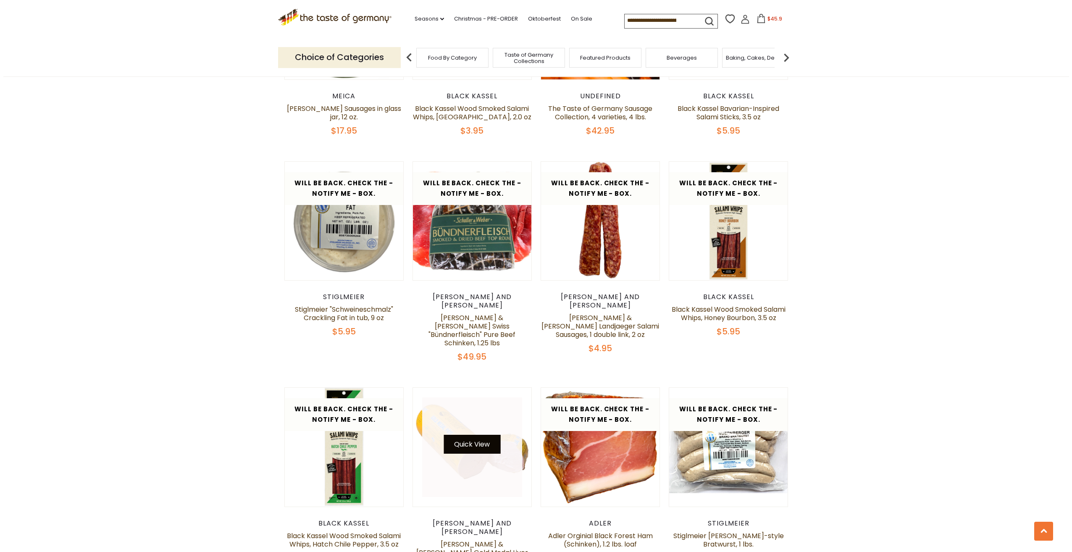
scroll to position [1743, 0]
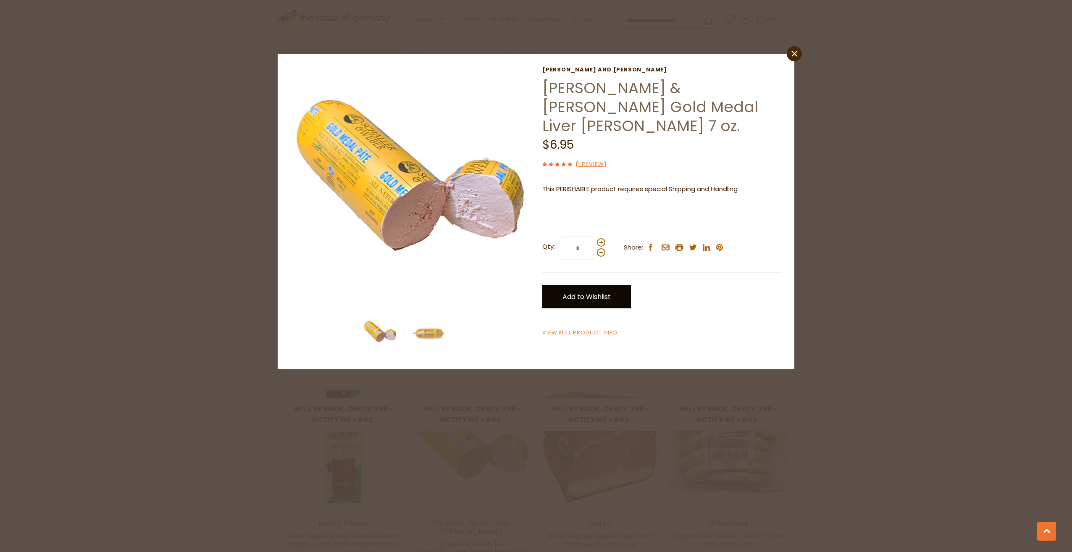
click at [581, 285] on link "Add to Wishlist" at bounding box center [586, 296] width 89 height 23
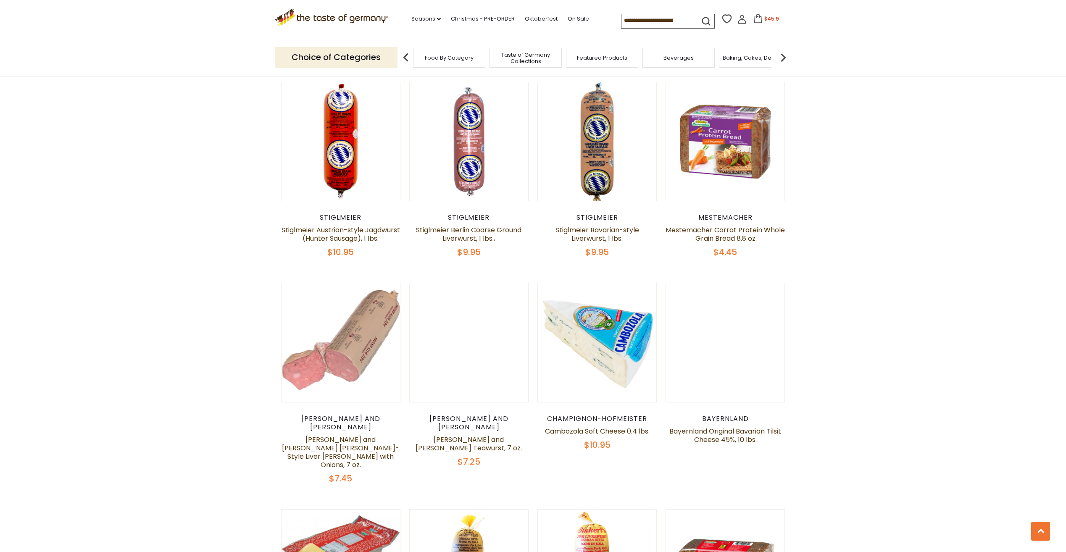
scroll to position [630, 0]
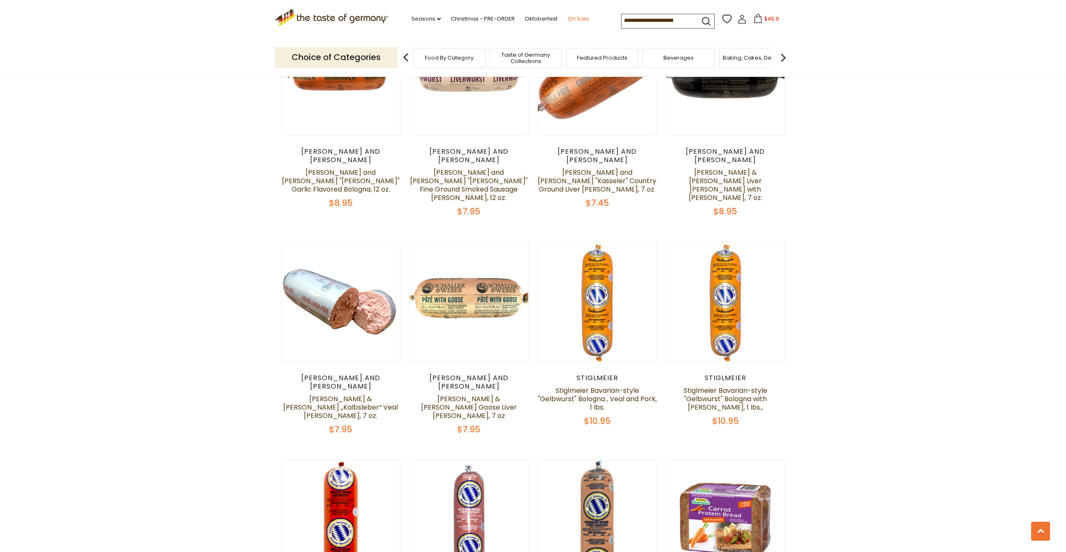
click at [570, 18] on link "On Sale" at bounding box center [578, 18] width 21 height 9
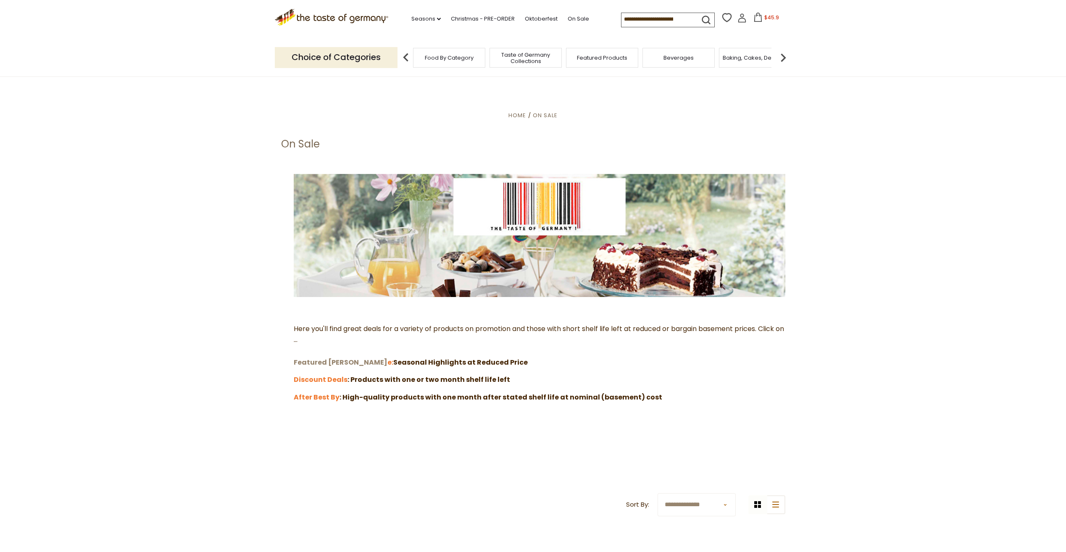
click at [312, 361] on strong "Featured Sal" at bounding box center [341, 362] width 94 height 10
click at [323, 378] on strong "Discount Deals" at bounding box center [321, 380] width 54 height 10
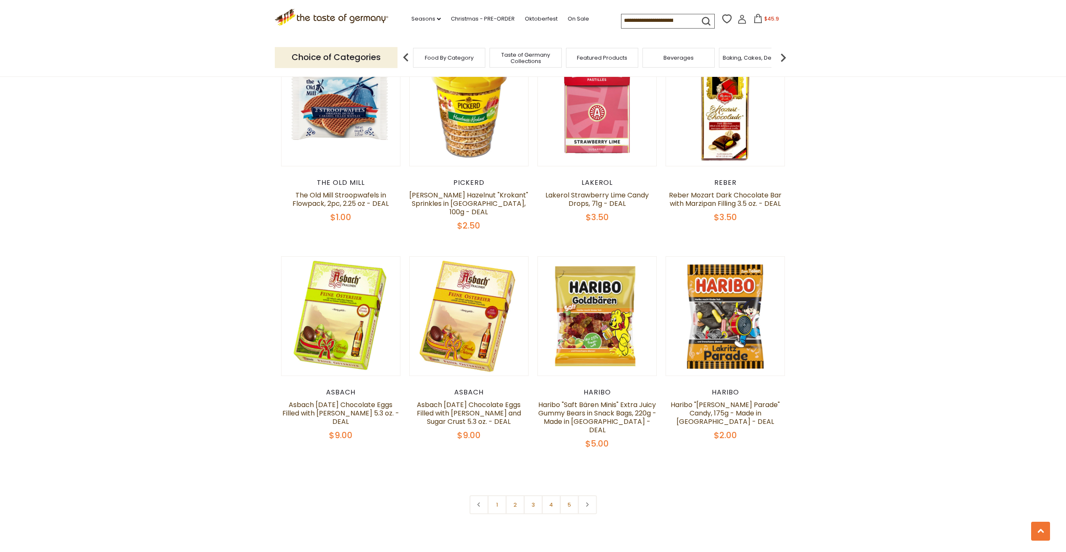
scroll to position [1680, 0]
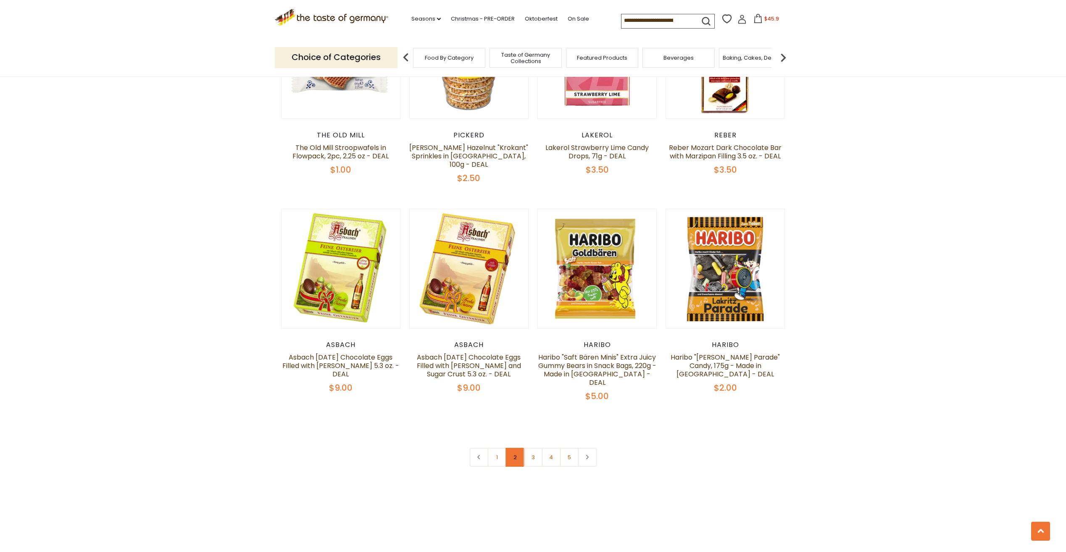
click at [512, 448] on link "2" at bounding box center [514, 457] width 19 height 19
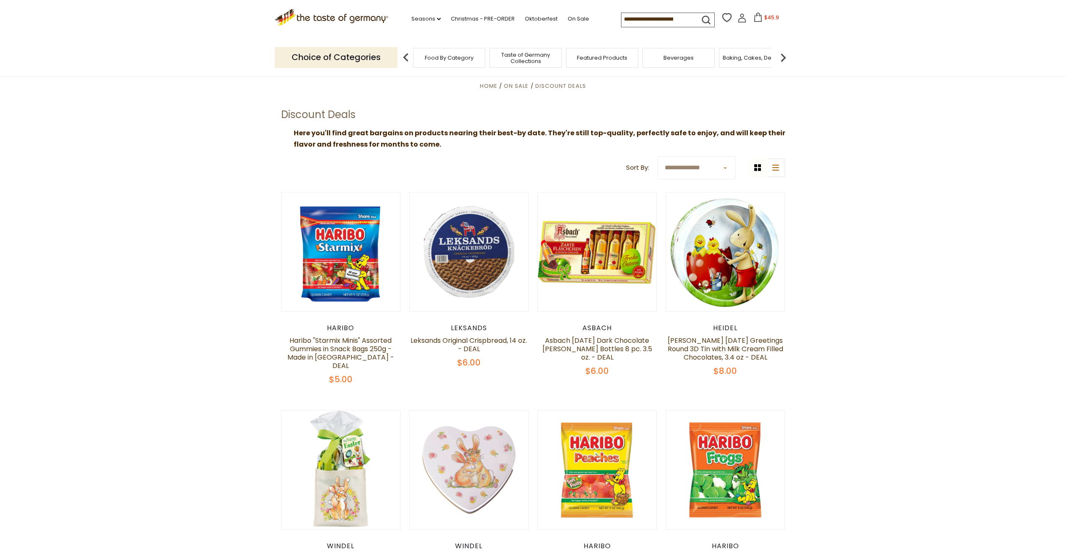
scroll to position [0, 0]
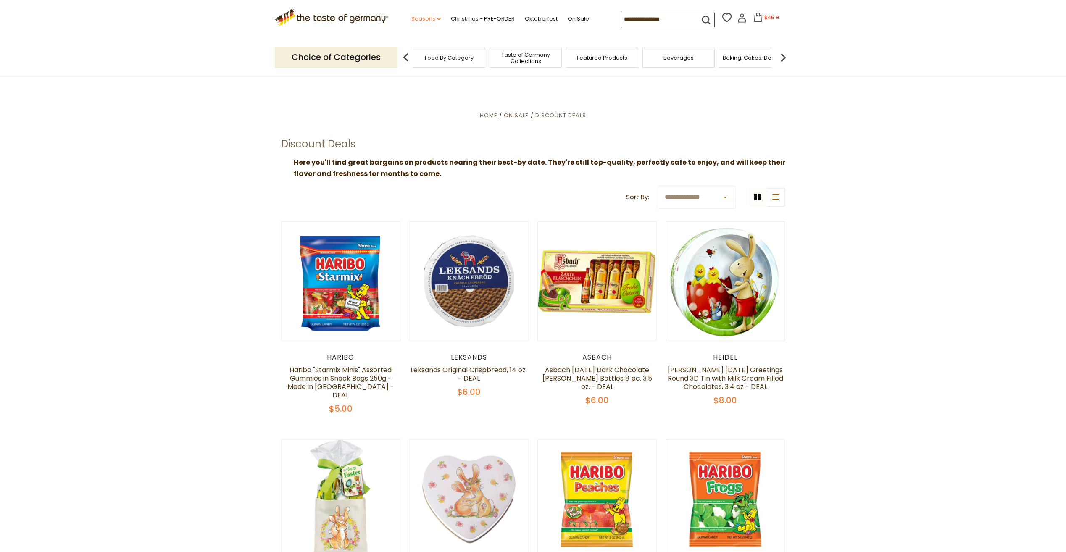
click at [437, 19] on icon "dropdown_arrow" at bounding box center [439, 19] width 4 height 3
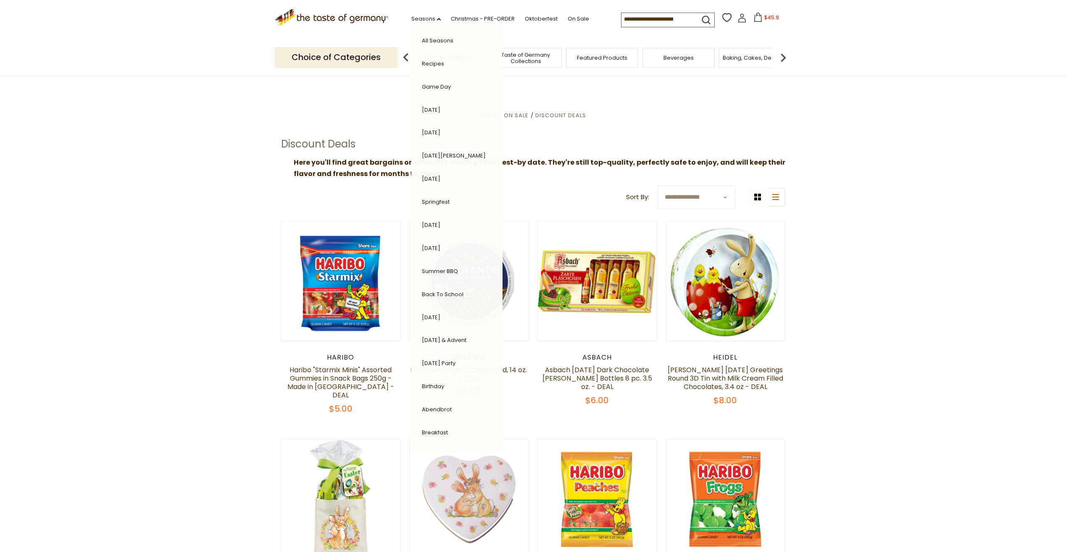
click at [439, 39] on link "All Seasons" at bounding box center [438, 41] width 32 height 8
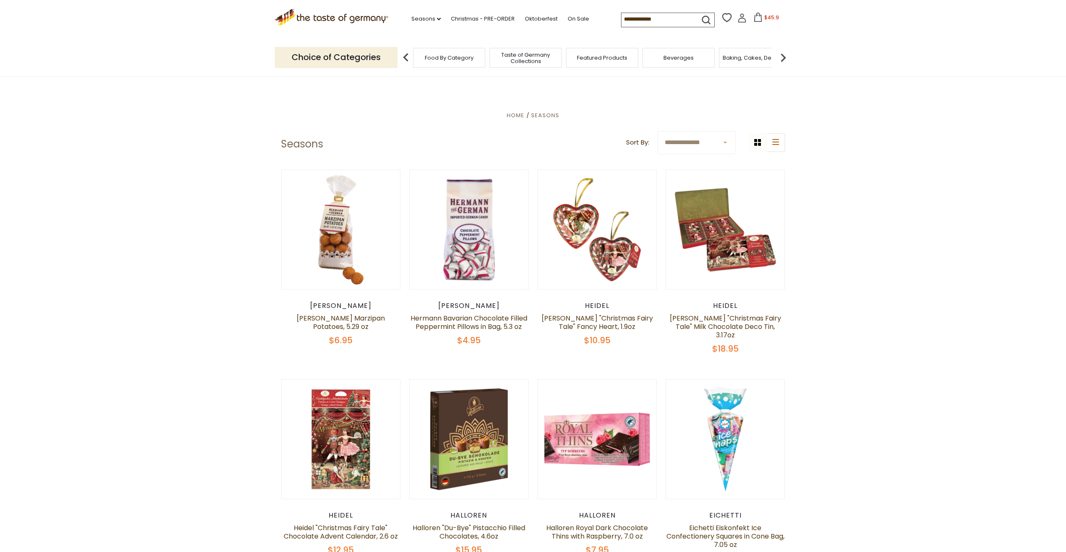
click at [435, 60] on span "Food By Category" at bounding box center [449, 58] width 49 height 6
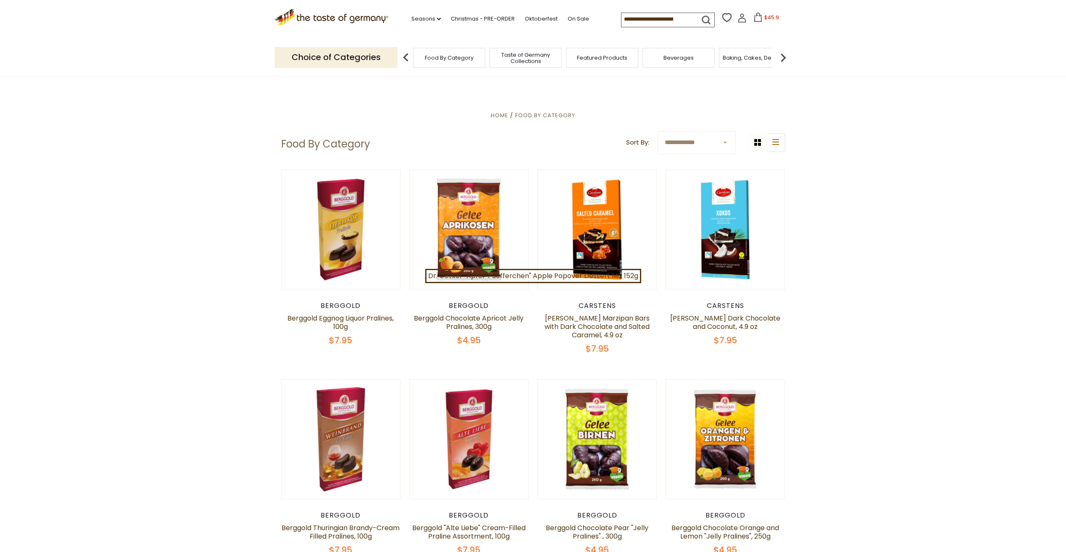
click at [404, 56] on img at bounding box center [405, 57] width 17 height 17
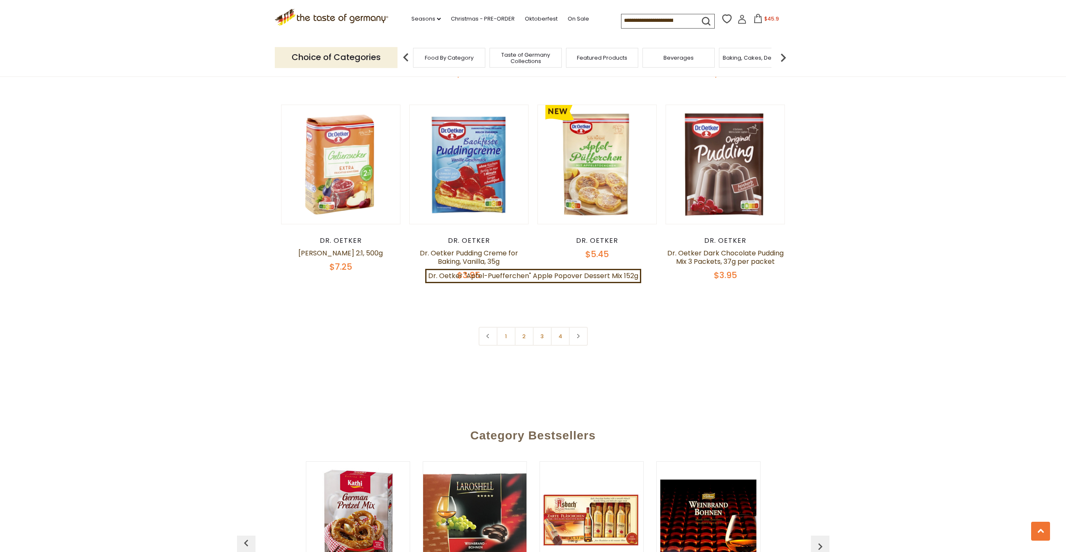
scroll to position [1848, 0]
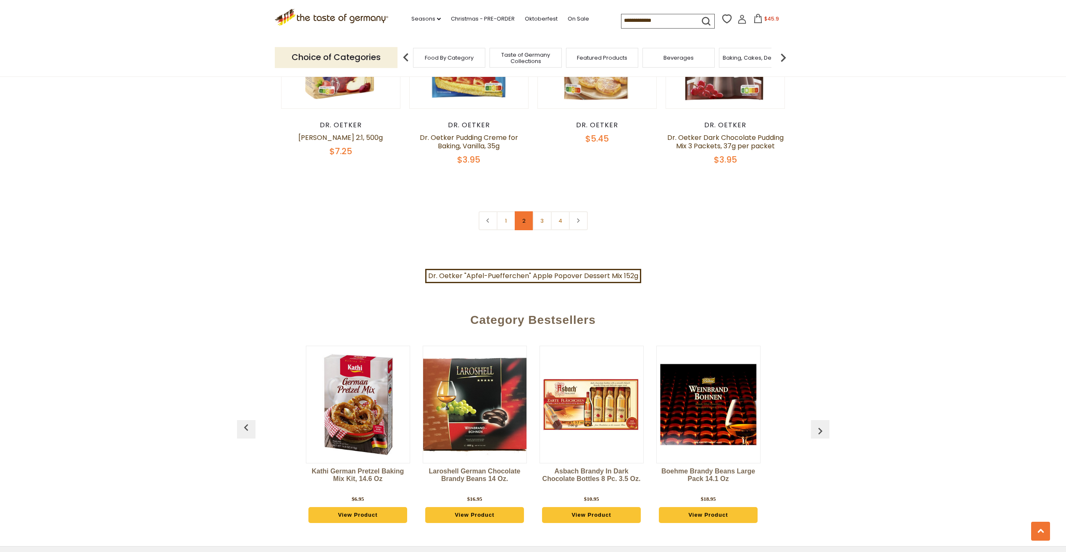
click at [522, 211] on link "2" at bounding box center [524, 220] width 19 height 19
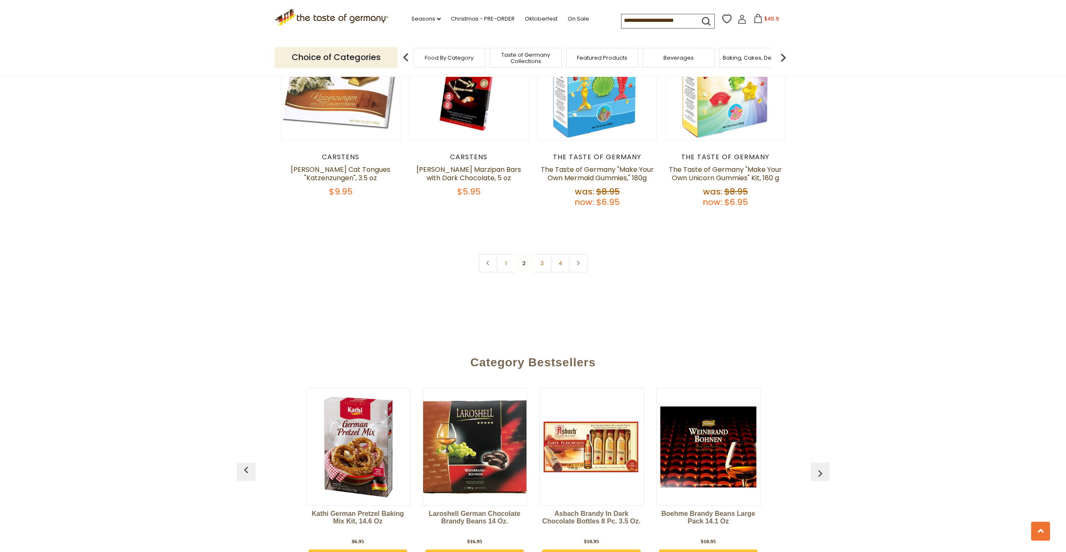
scroll to position [1764, 0]
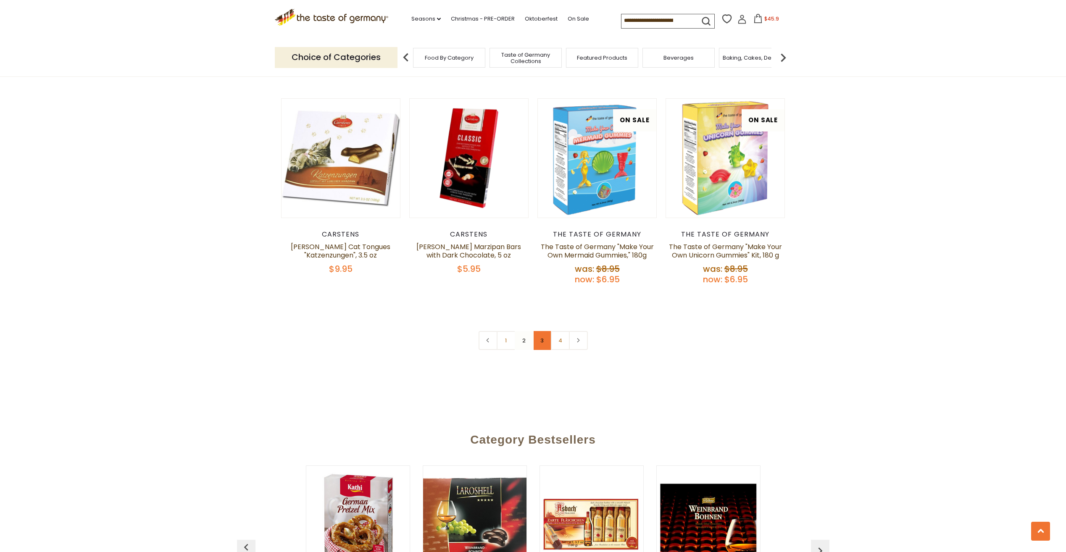
click at [543, 331] on link "3" at bounding box center [542, 340] width 19 height 19
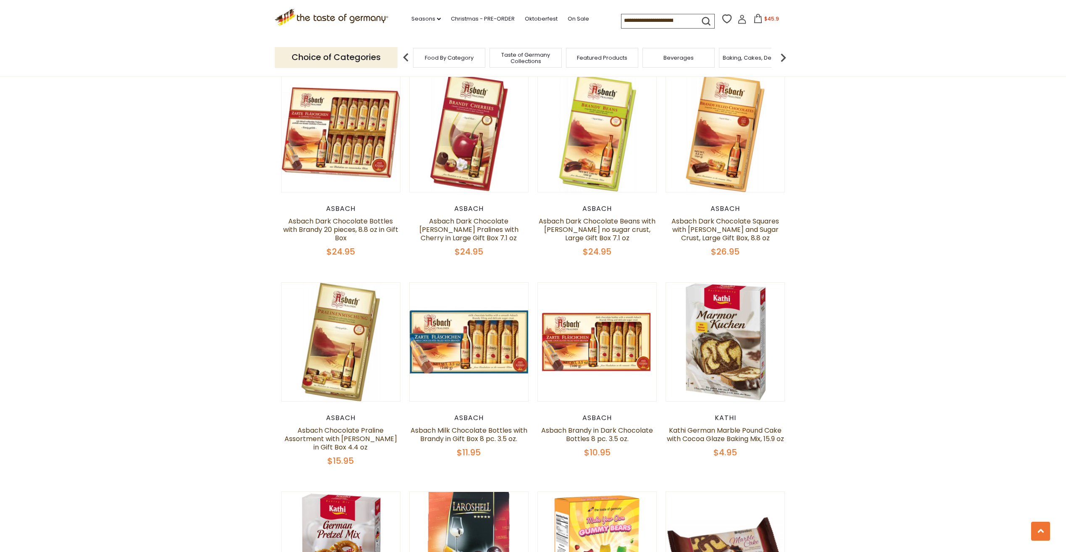
scroll to position [1055, 0]
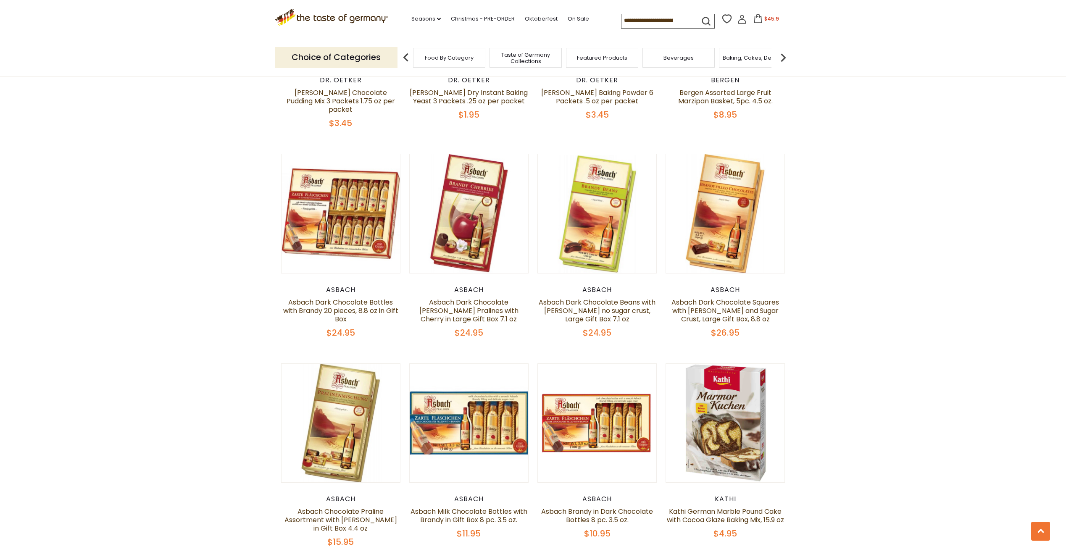
click at [756, 20] on icon at bounding box center [757, 18] width 9 height 9
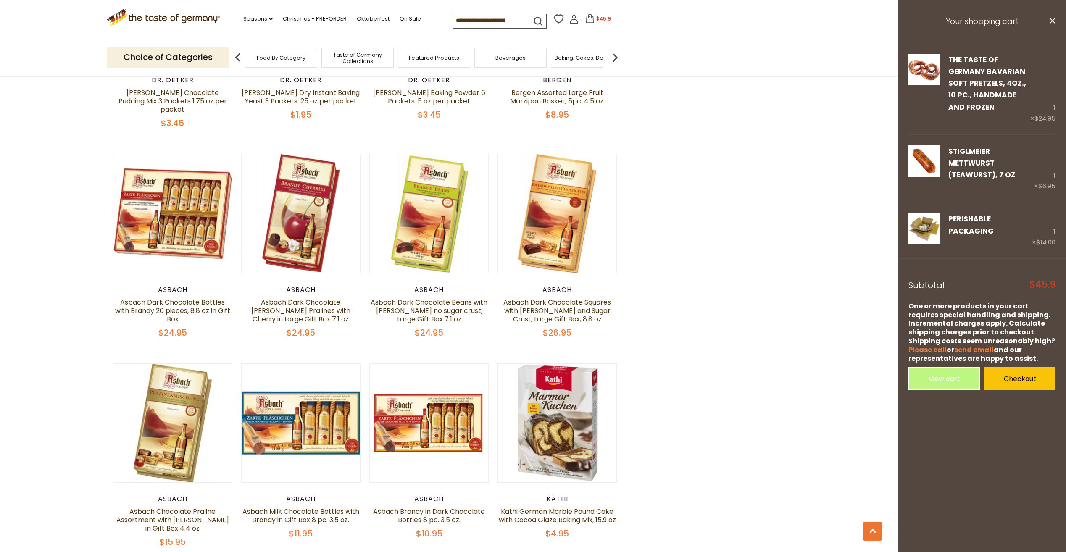
click at [614, 56] on img at bounding box center [615, 57] width 17 height 17
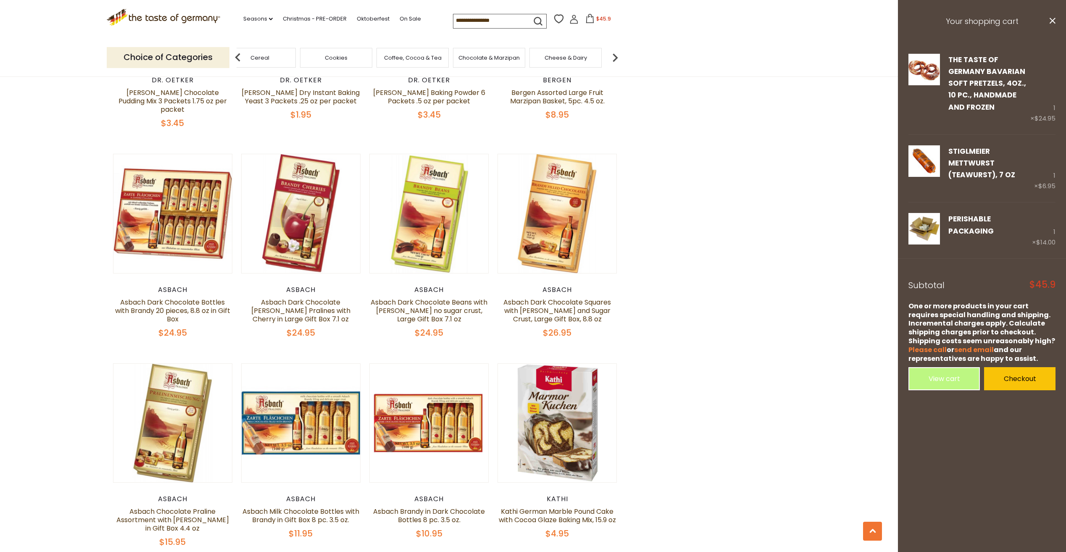
click at [614, 56] on img at bounding box center [615, 57] width 17 height 17
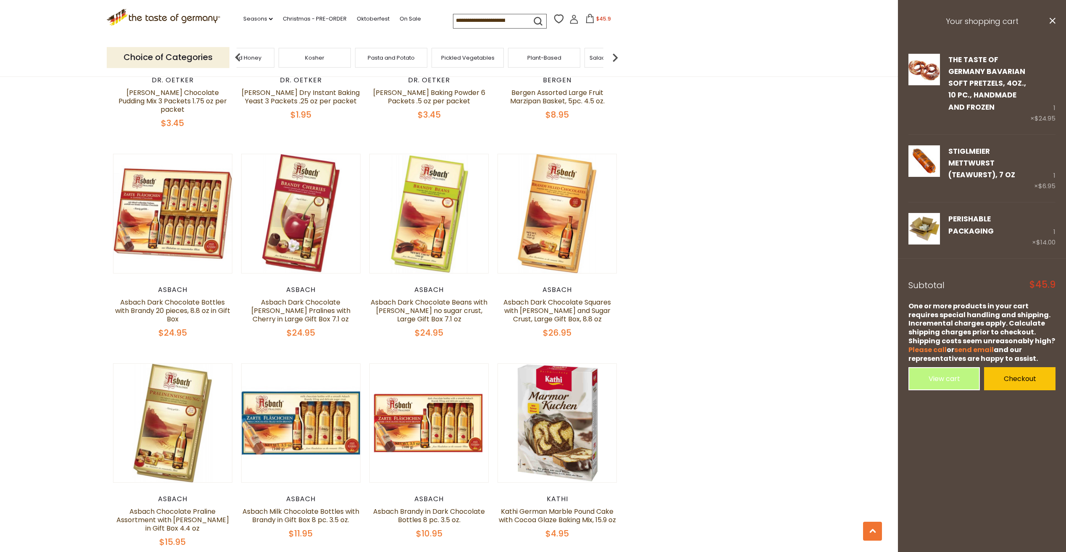
click at [614, 56] on img at bounding box center [615, 57] width 17 height 17
click at [423, 60] on div "Sausages" at bounding box center [446, 58] width 72 height 20
click at [447, 56] on span "Sausages" at bounding box center [446, 58] width 28 height 6
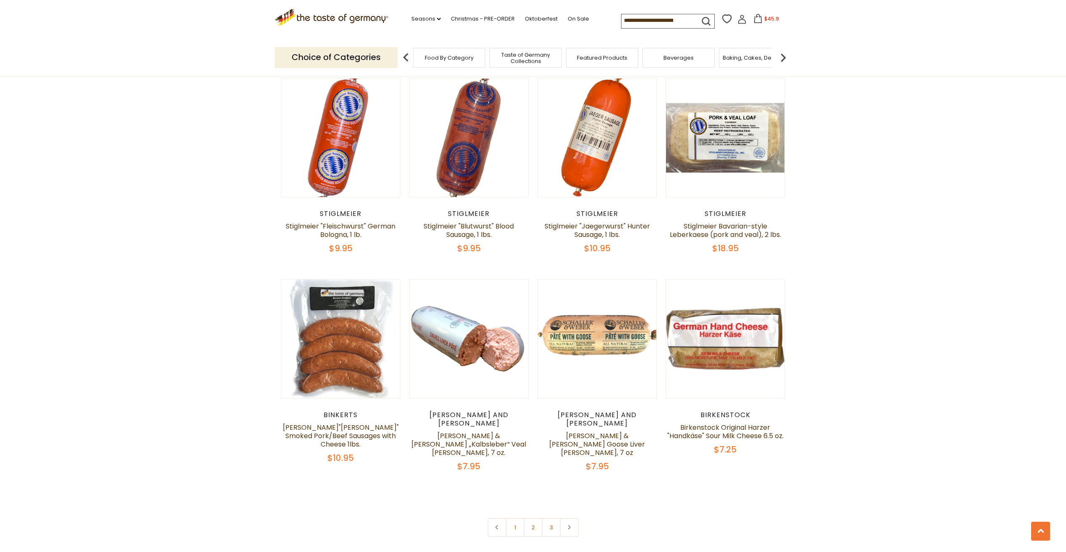
scroll to position [1890, 0]
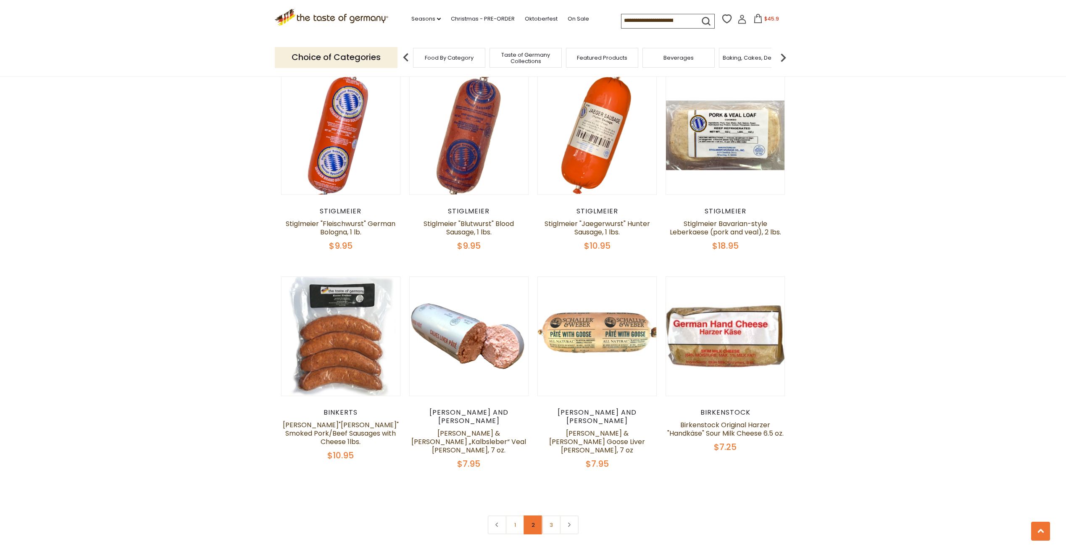
click at [531, 515] on link "2" at bounding box center [532, 524] width 19 height 19
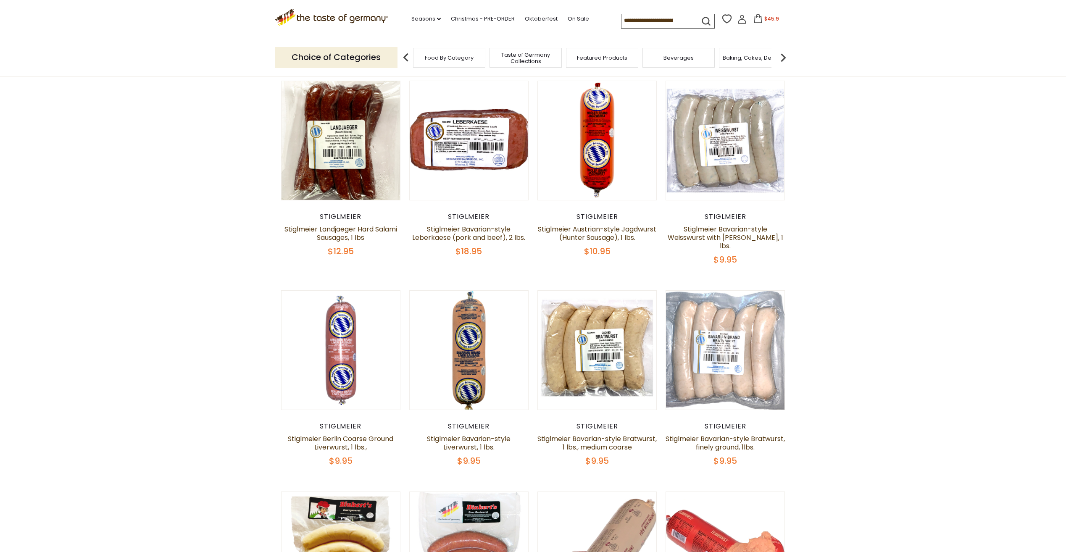
scroll to position [565, 0]
click at [466, 337] on button "Quick View" at bounding box center [468, 346] width 57 height 19
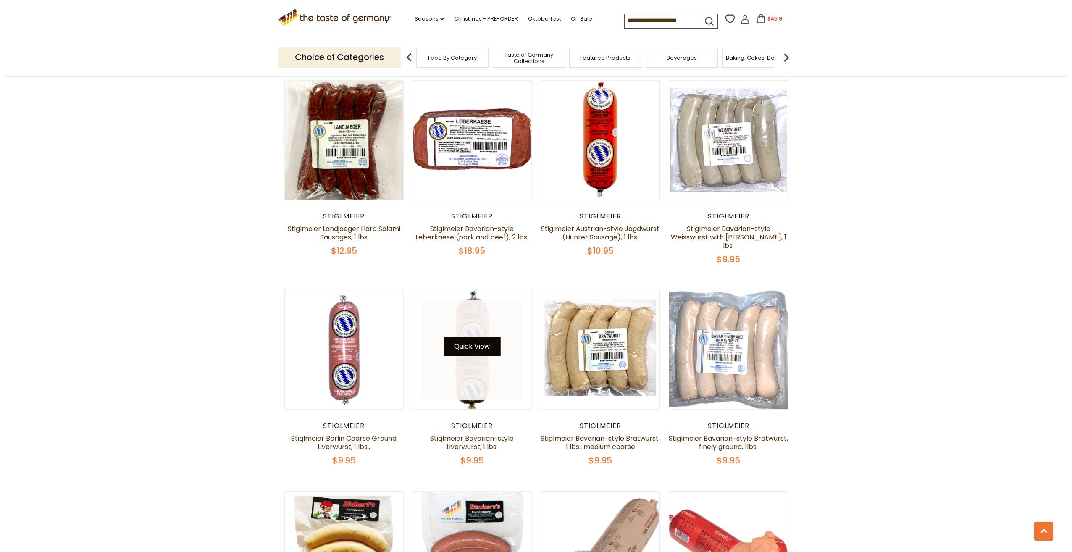
scroll to position [567, 0]
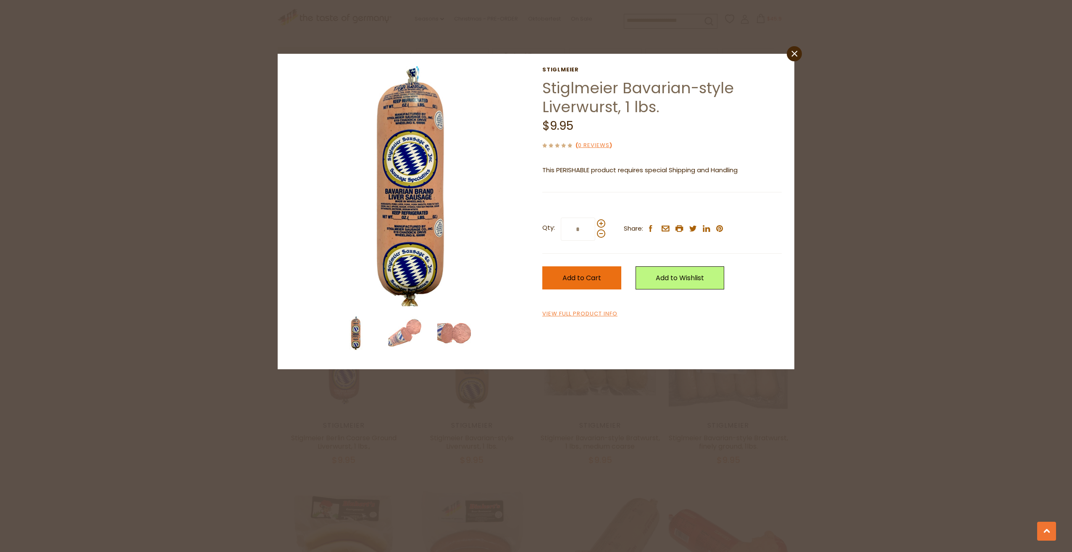
click at [573, 277] on span "Add to Cart" at bounding box center [581, 278] width 39 height 10
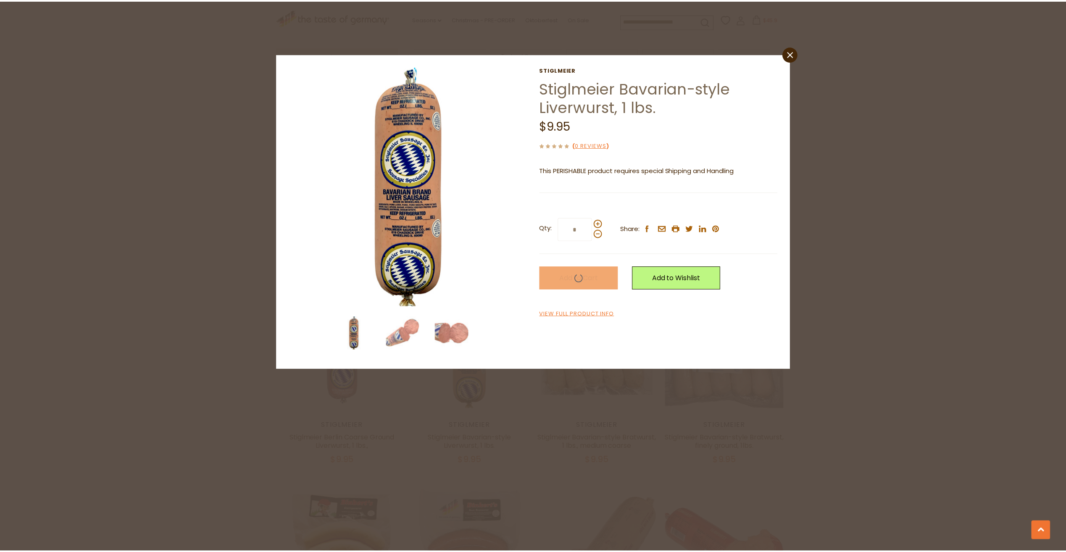
scroll to position [565, 0]
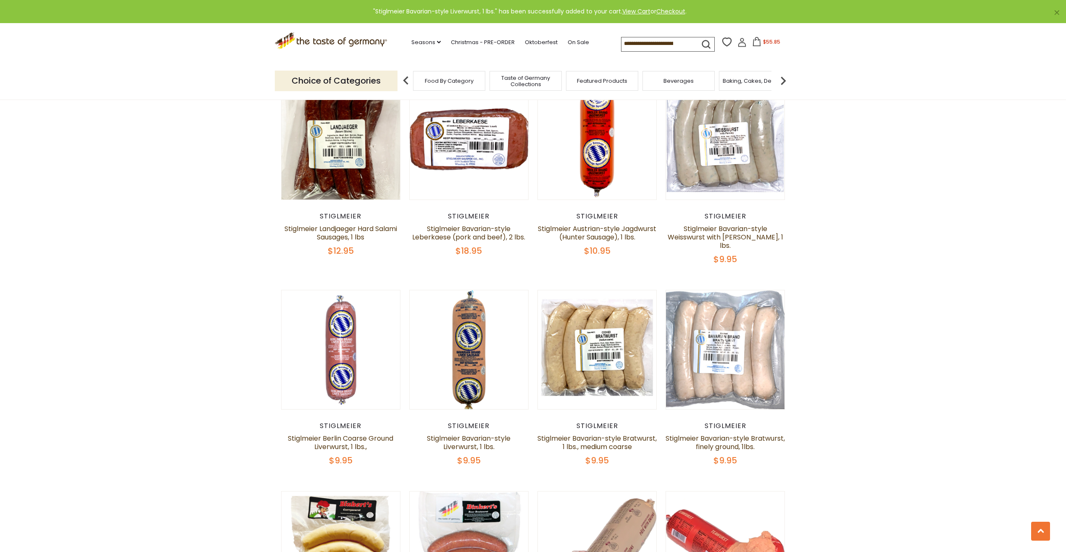
click at [753, 42] on icon at bounding box center [756, 41] width 9 height 9
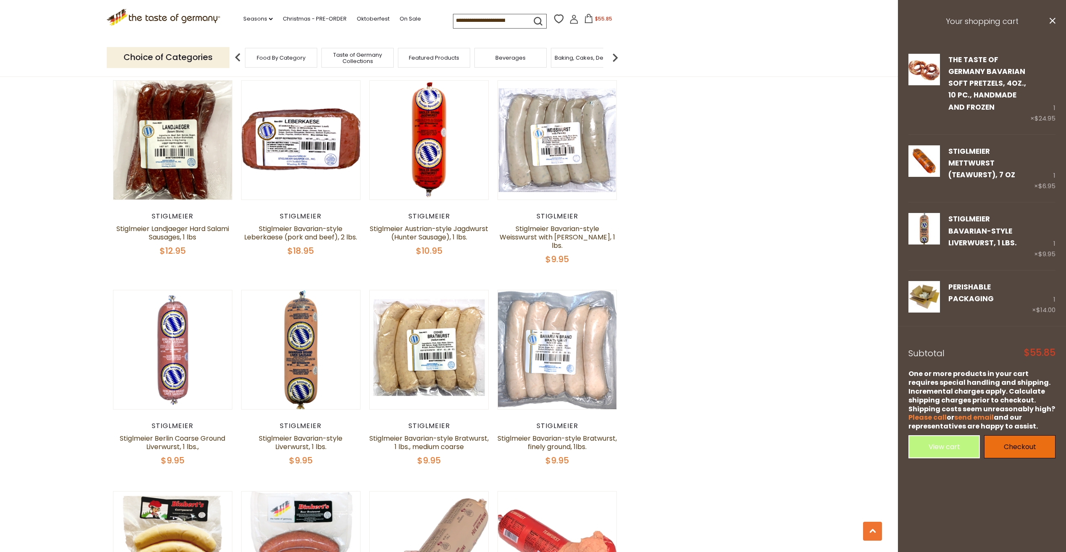
click at [1018, 435] on link "Checkout" at bounding box center [1019, 446] width 71 height 23
